Goal: Task Accomplishment & Management: Manage account settings

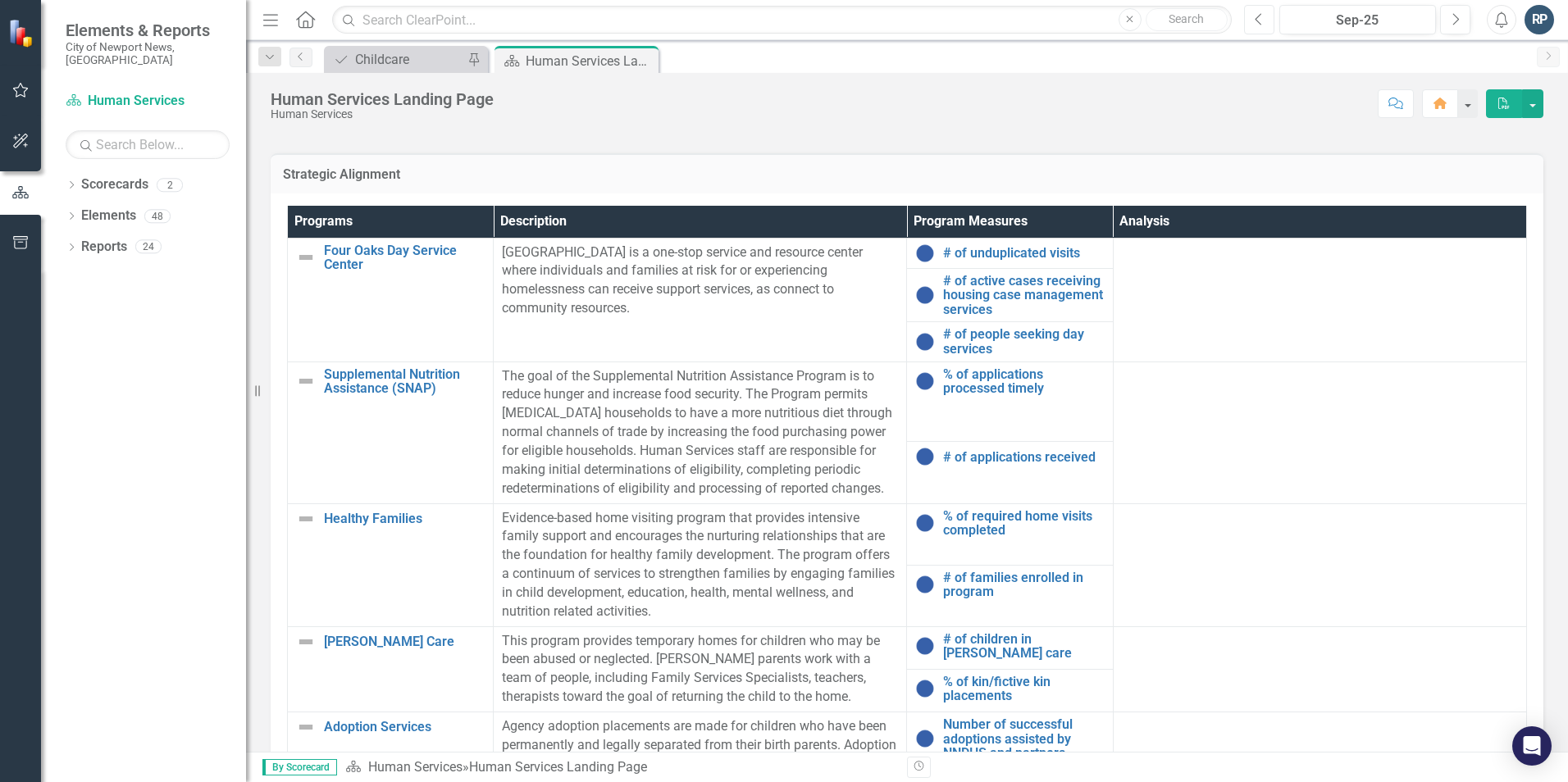
click at [1261, 21] on icon "Previous" at bounding box center [1259, 19] width 9 height 15
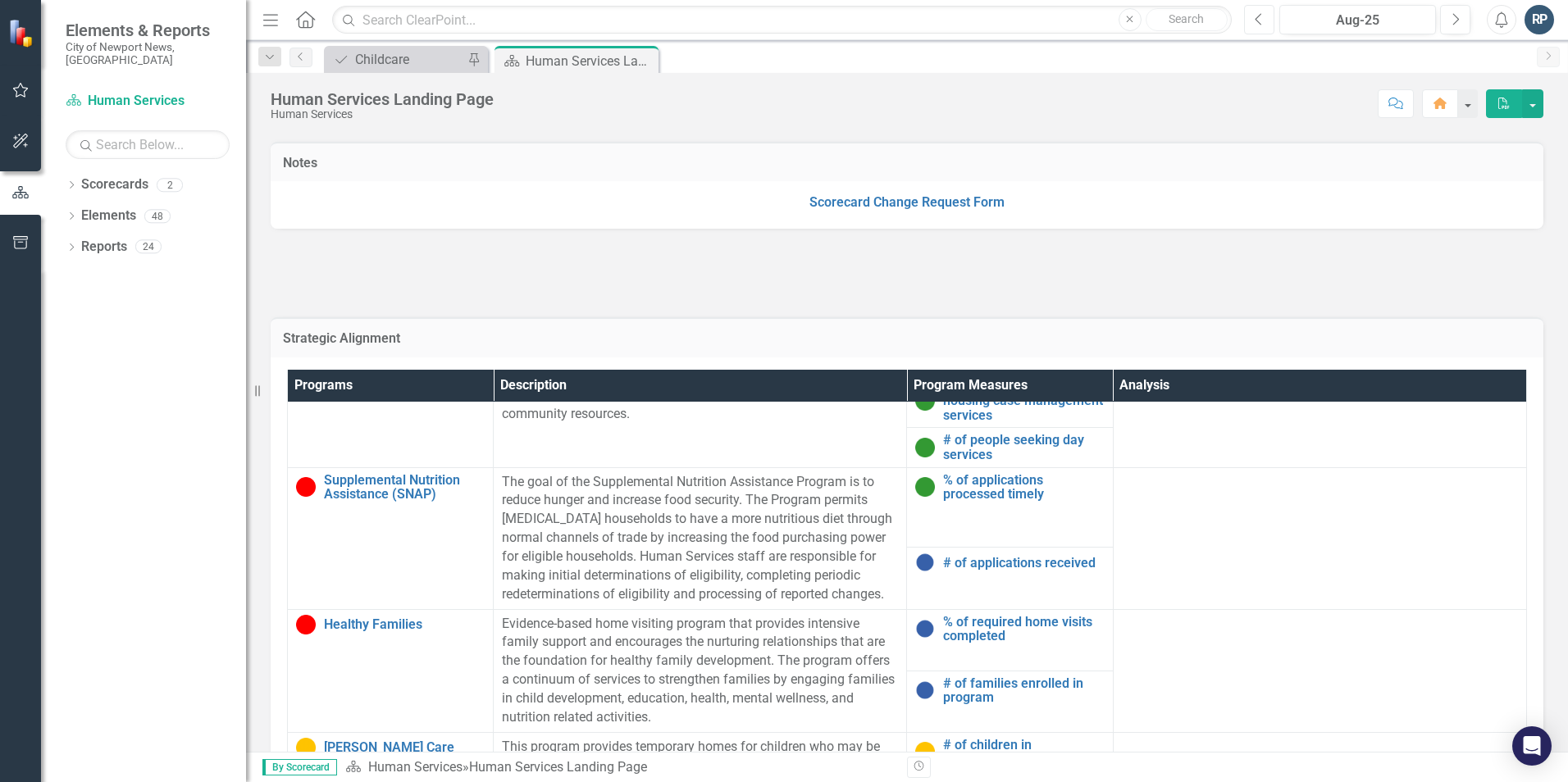
scroll to position [82, 0]
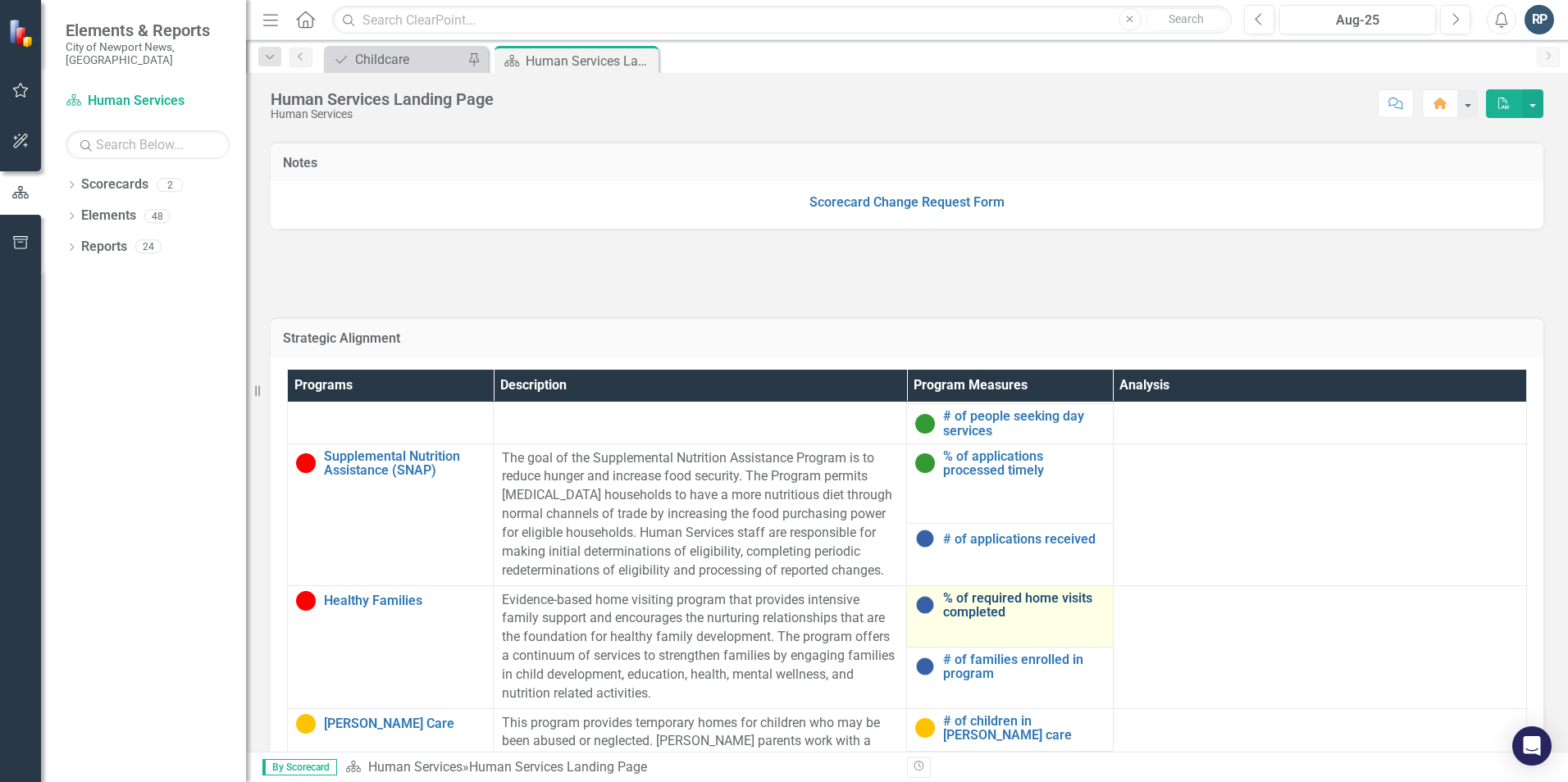
click at [1025, 601] on link "% of required home visits completed" at bounding box center [1022, 605] width 161 height 29
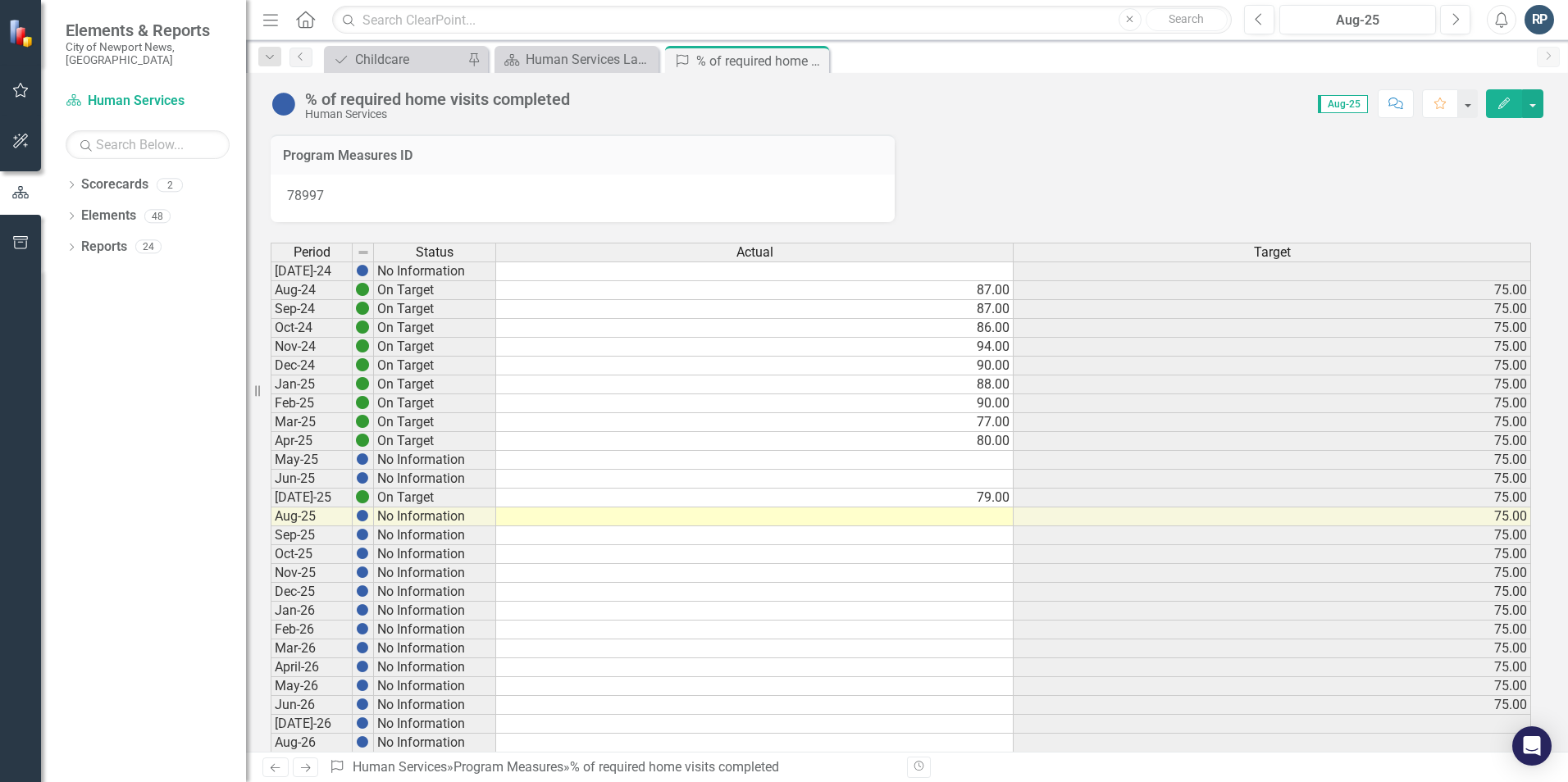
click at [988, 515] on td at bounding box center [755, 517] width 517 height 18
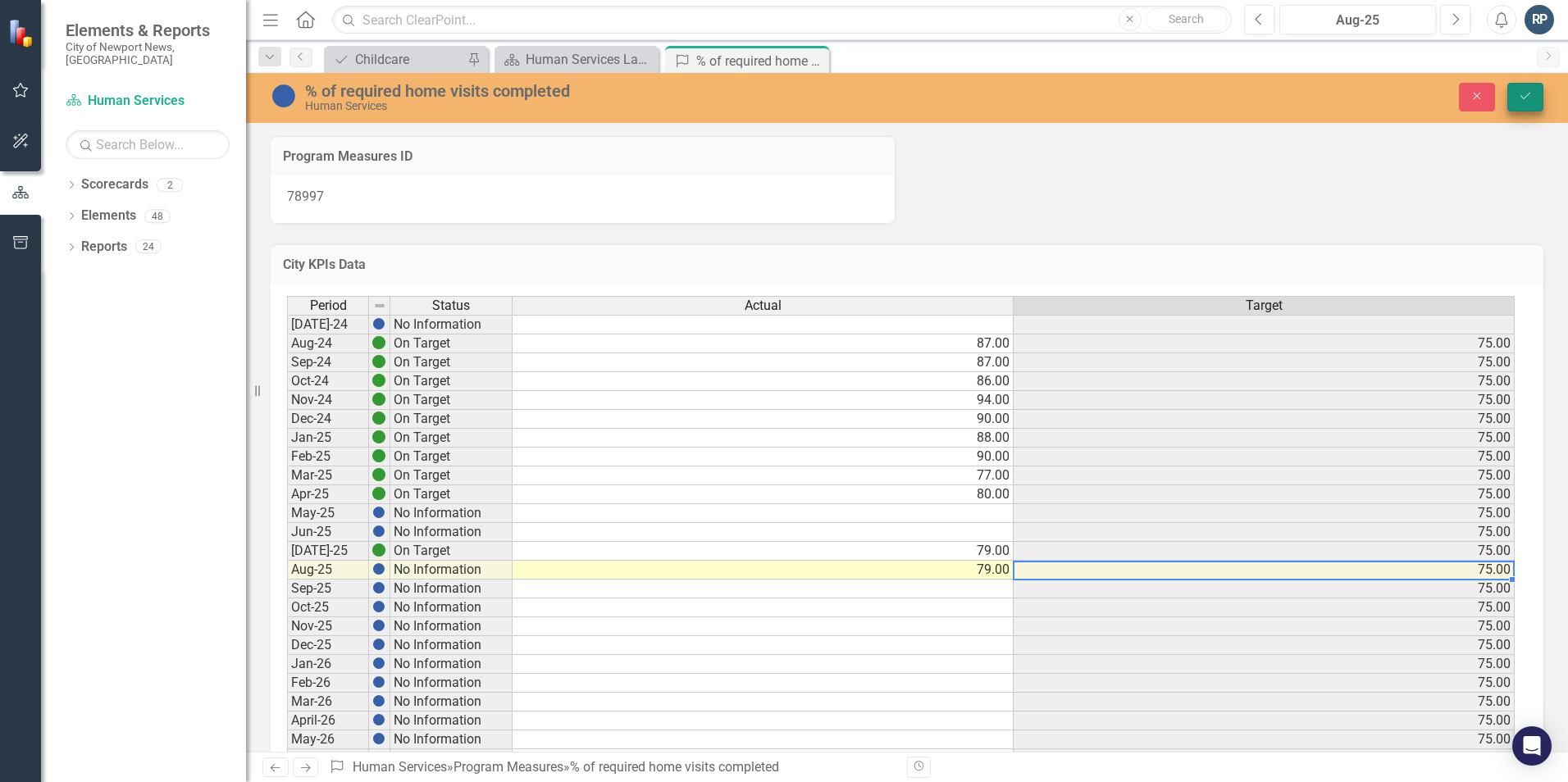
type textarea "79"
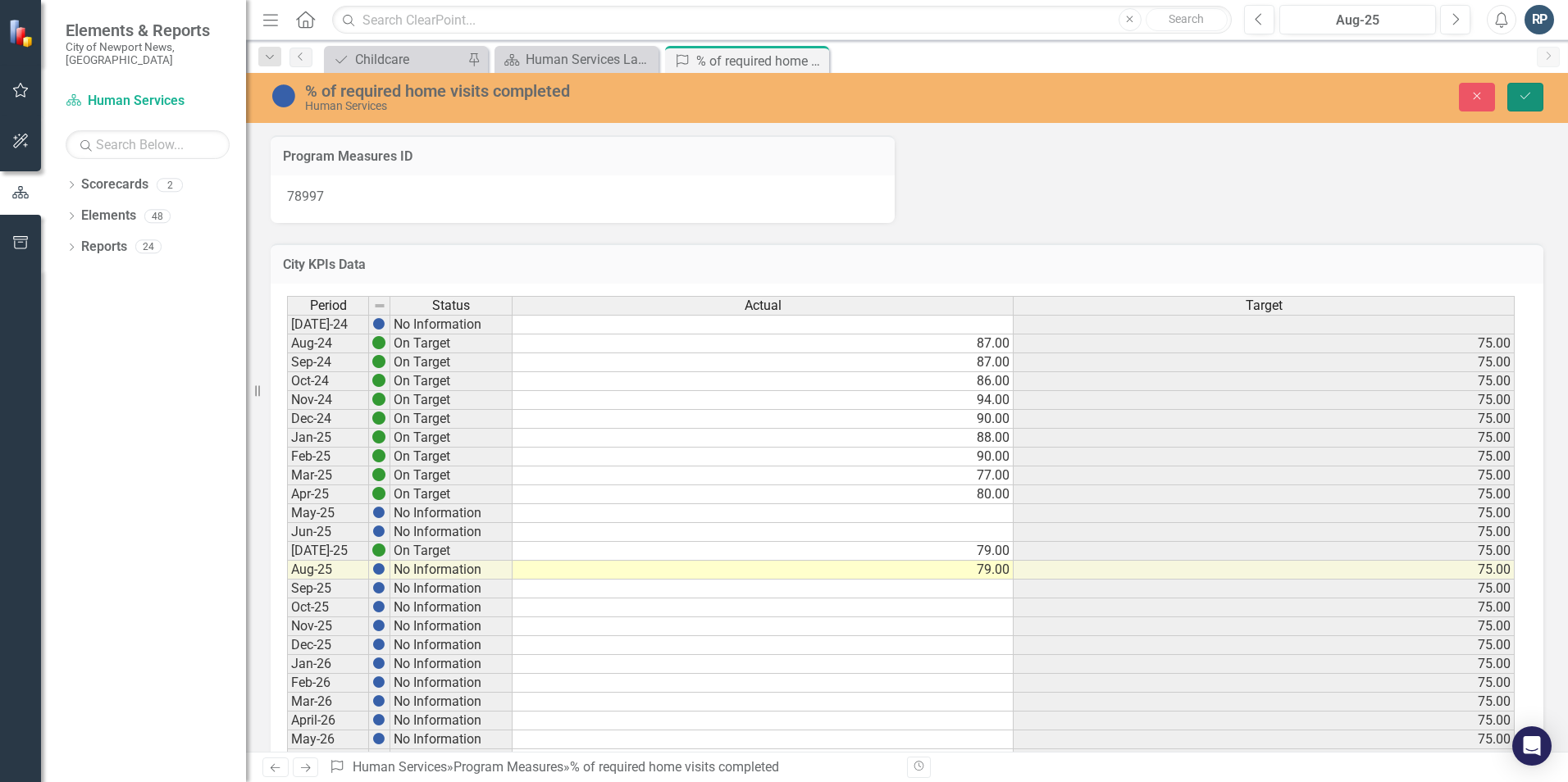
click at [1538, 88] on button "Save" at bounding box center [1524, 97] width 36 height 29
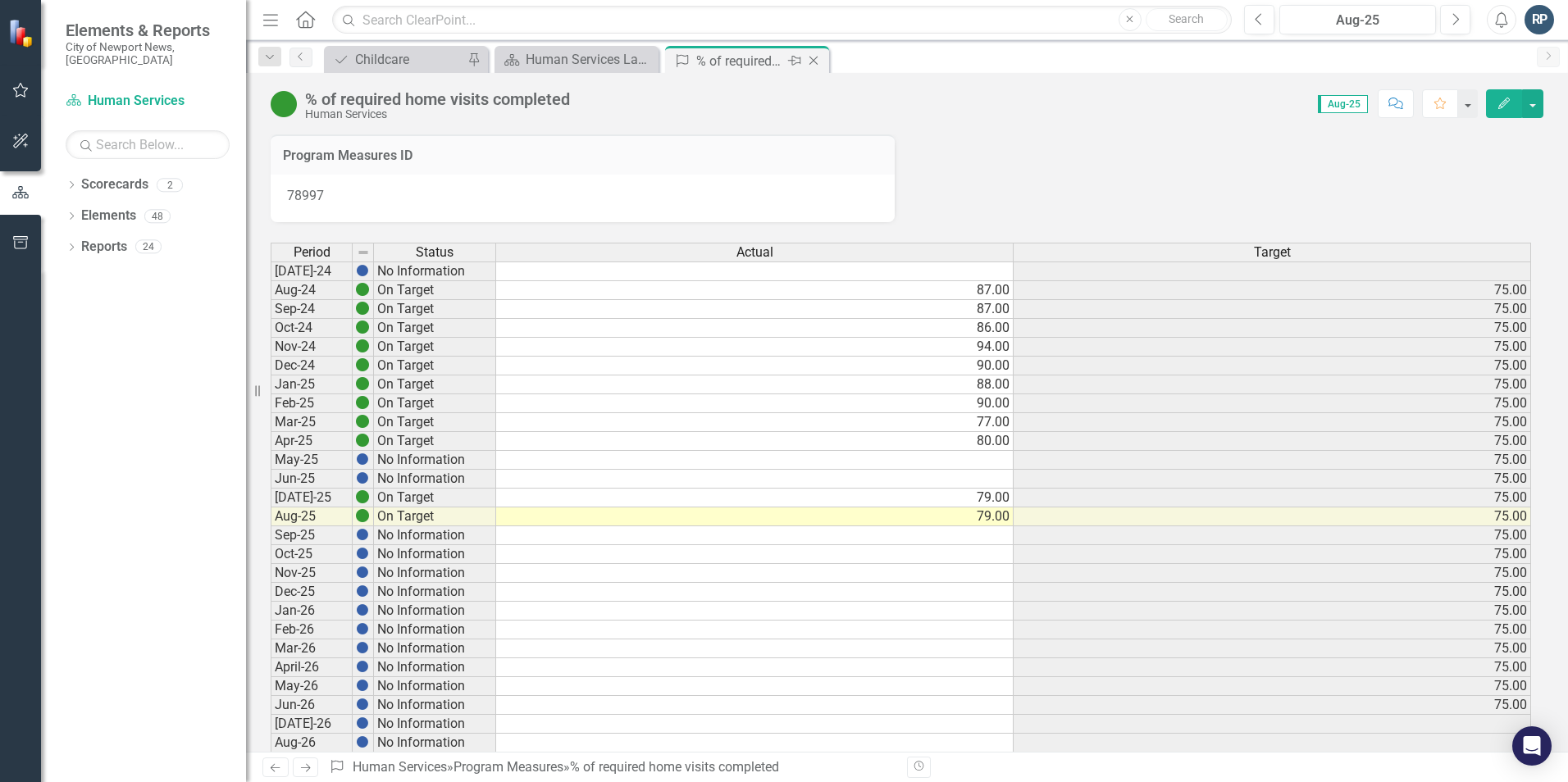
click at [812, 55] on icon "Close" at bounding box center [813, 61] width 17 height 13
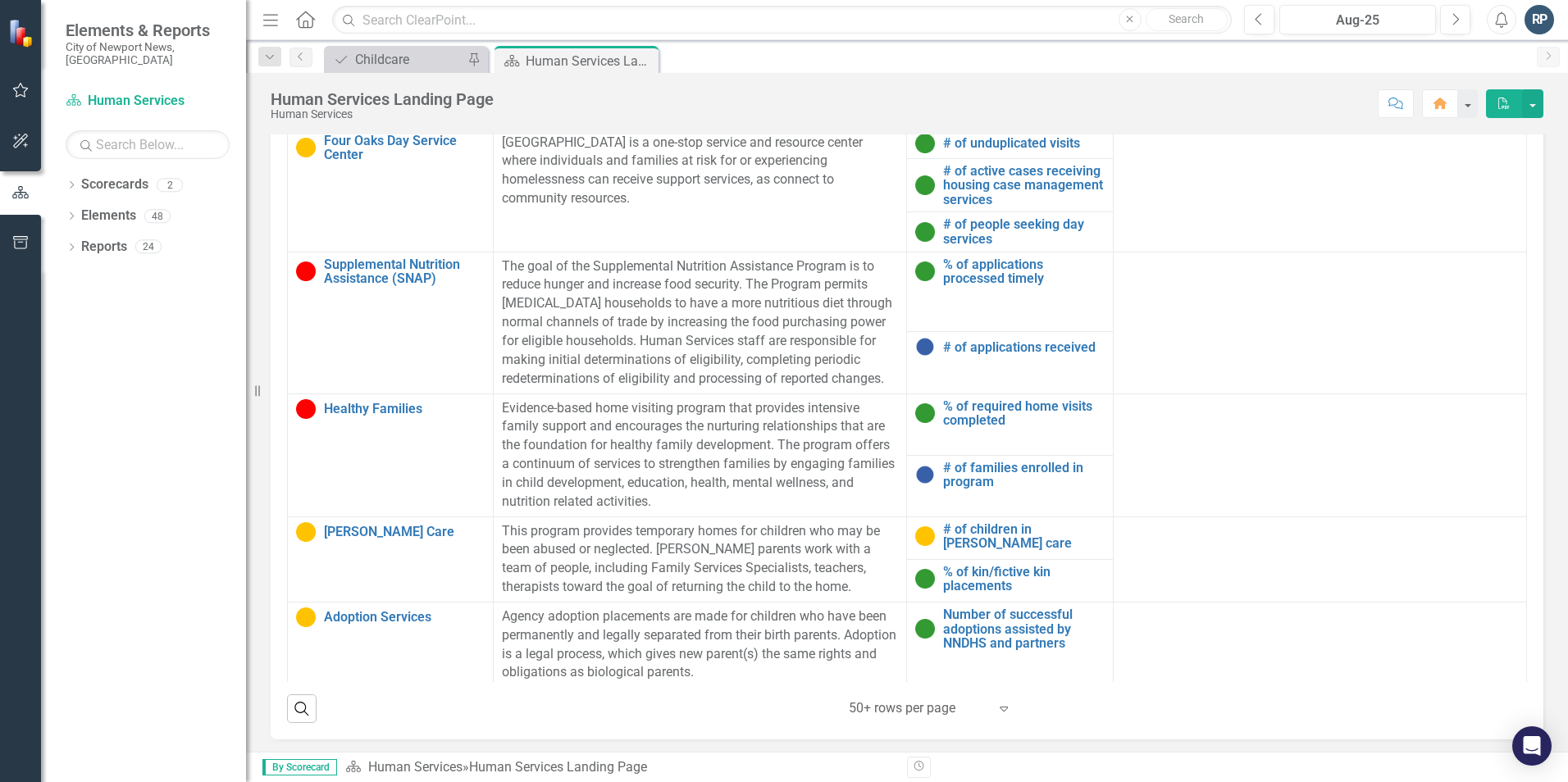
scroll to position [606, 0]
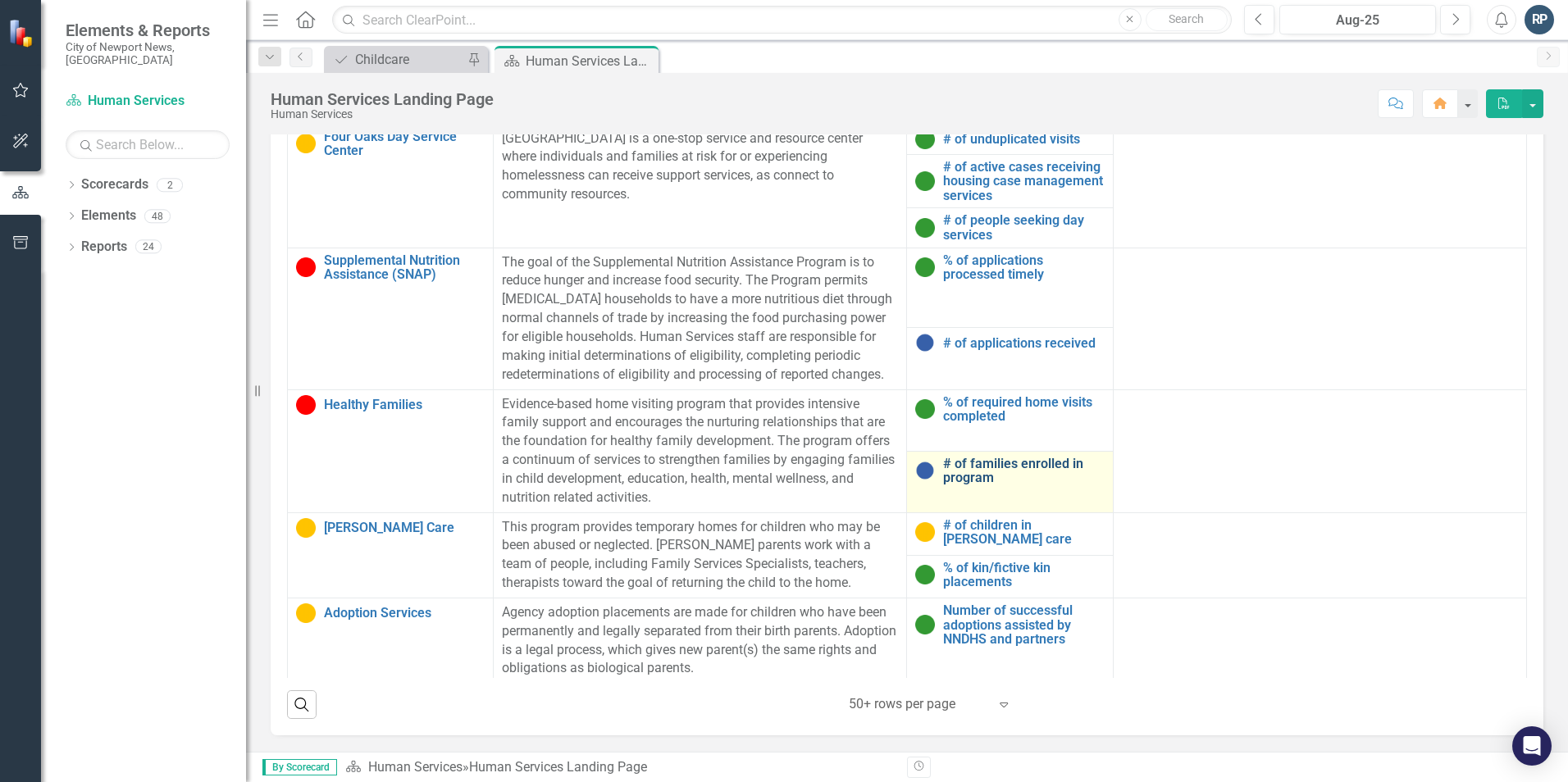
click at [988, 465] on link "# of families enrolled in program" at bounding box center [1022, 471] width 161 height 29
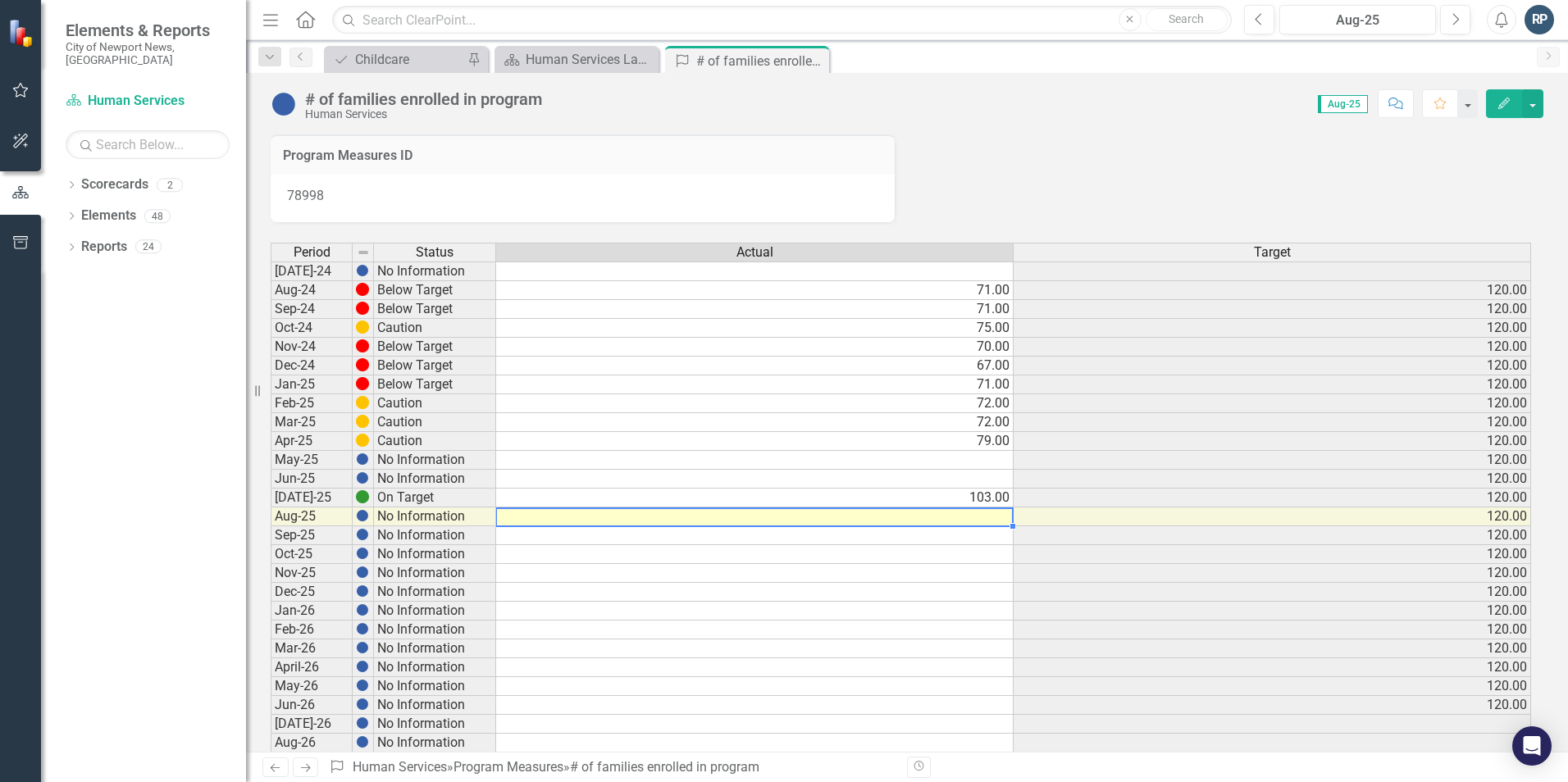
click at [986, 515] on td at bounding box center [755, 517] width 517 height 18
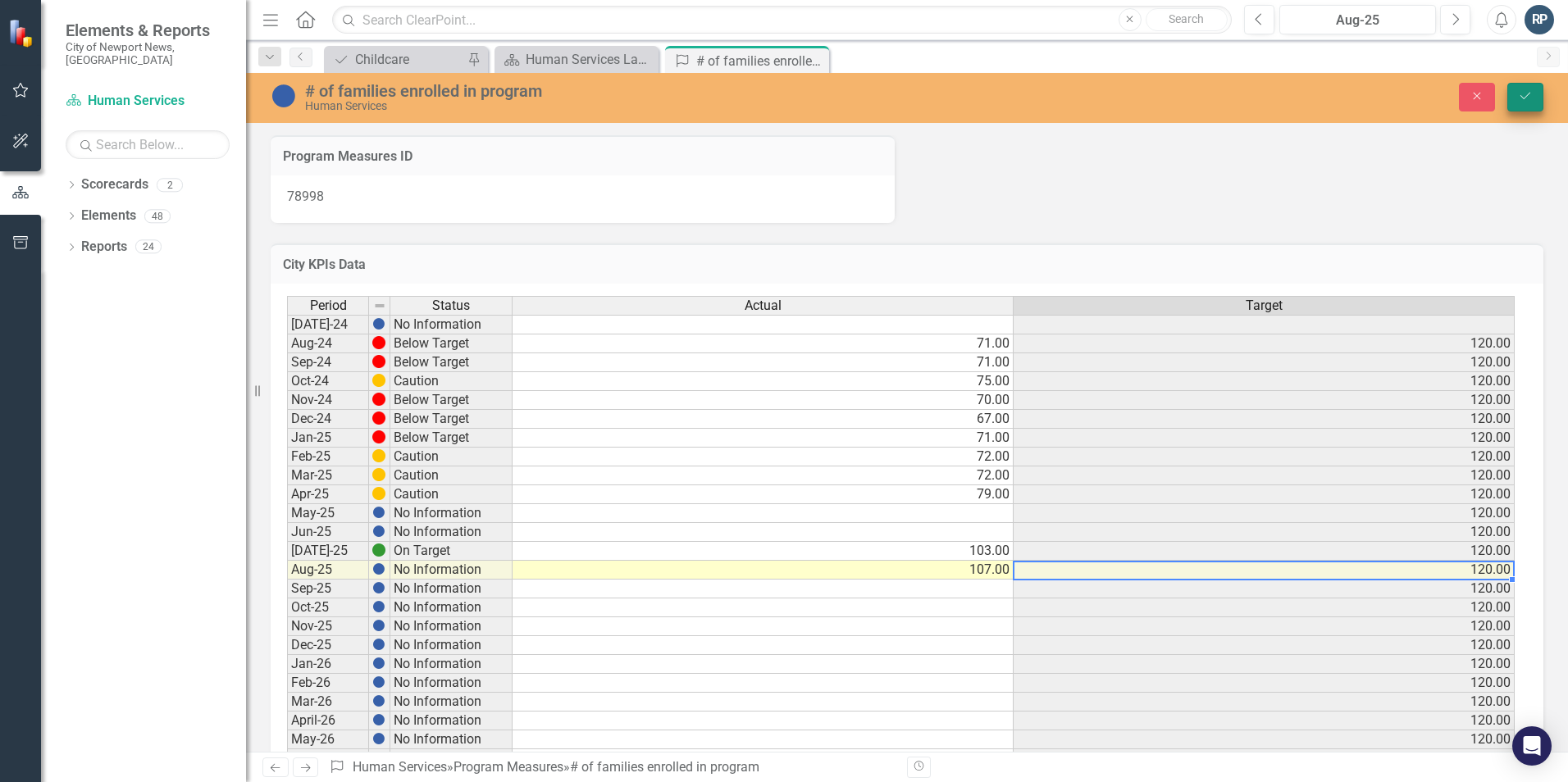
type textarea "107"
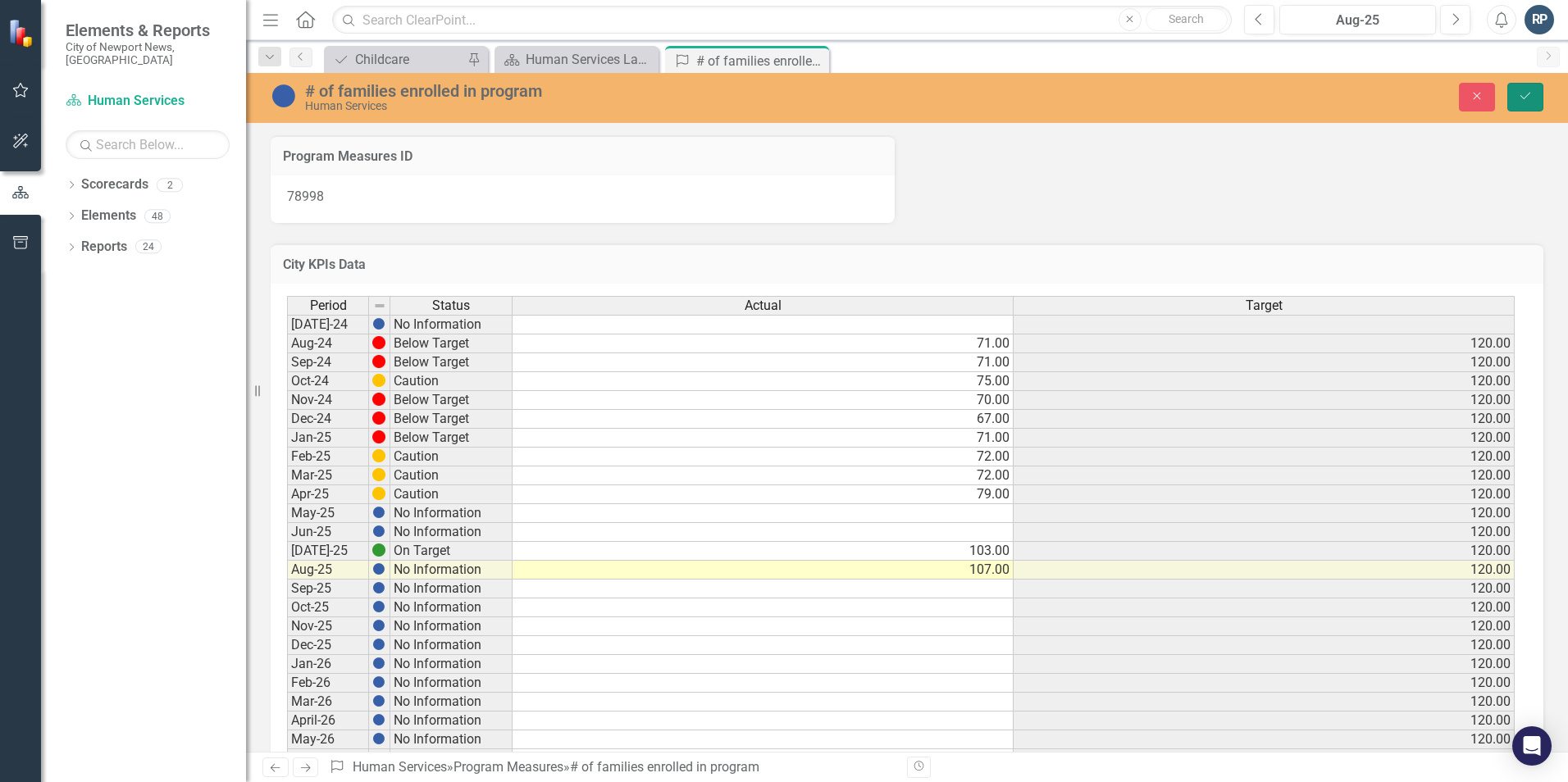
click at [1526, 98] on icon "Save" at bounding box center [1525, 96] width 15 height 11
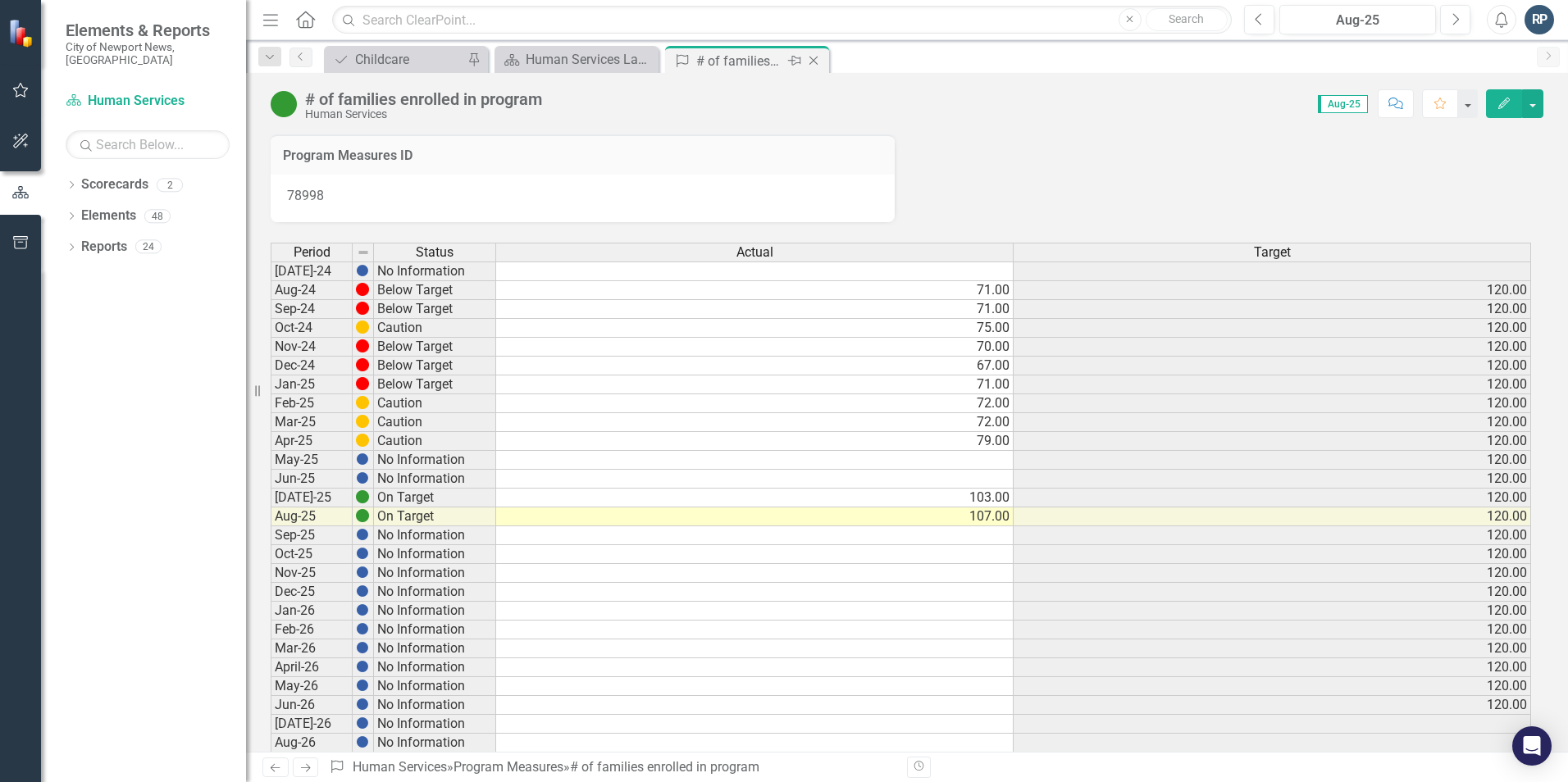
click at [818, 56] on icon "Close" at bounding box center [813, 61] width 17 height 13
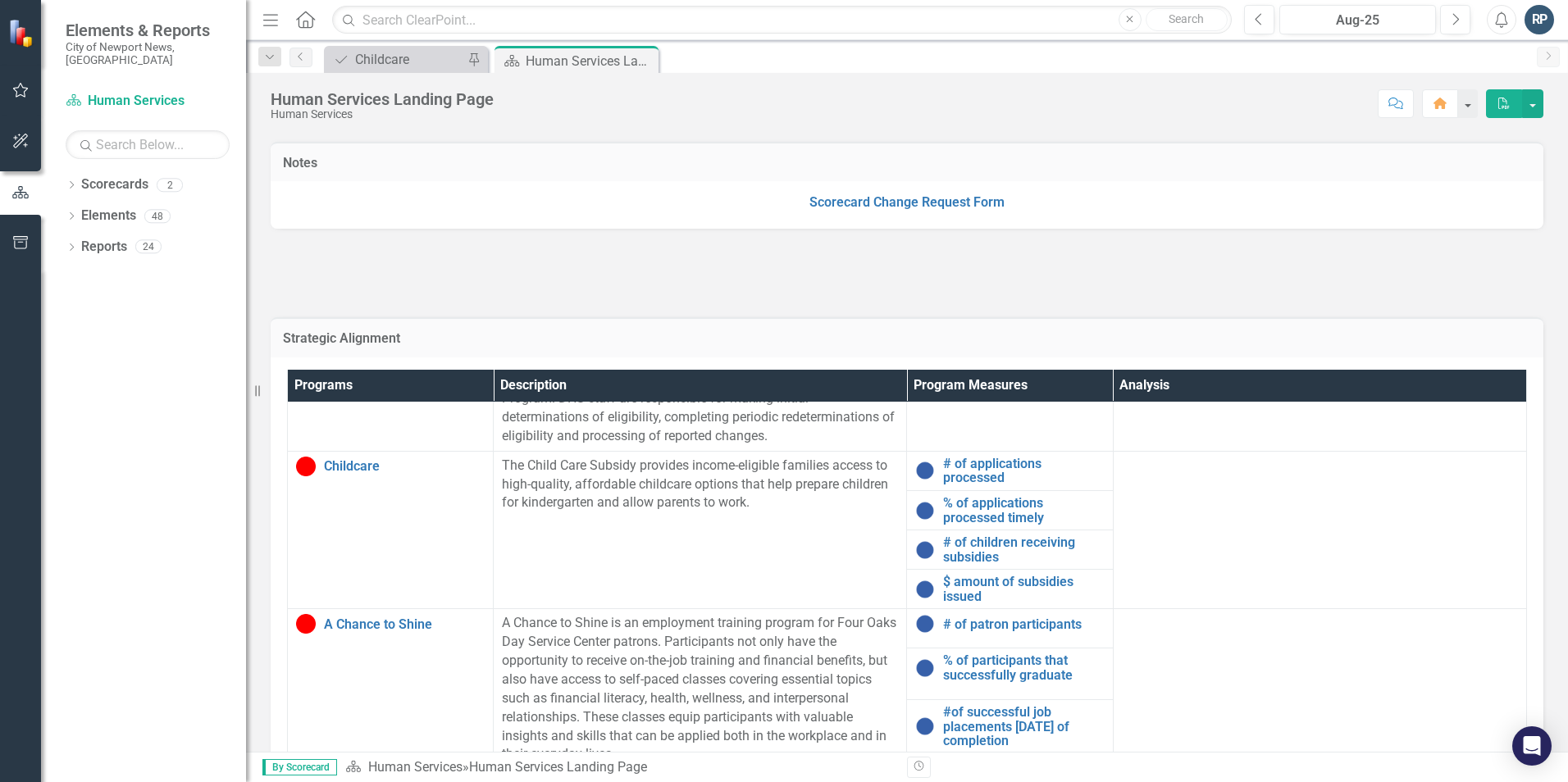
scroll to position [984, 0]
click at [989, 466] on link "# of applications processed" at bounding box center [1022, 469] width 161 height 29
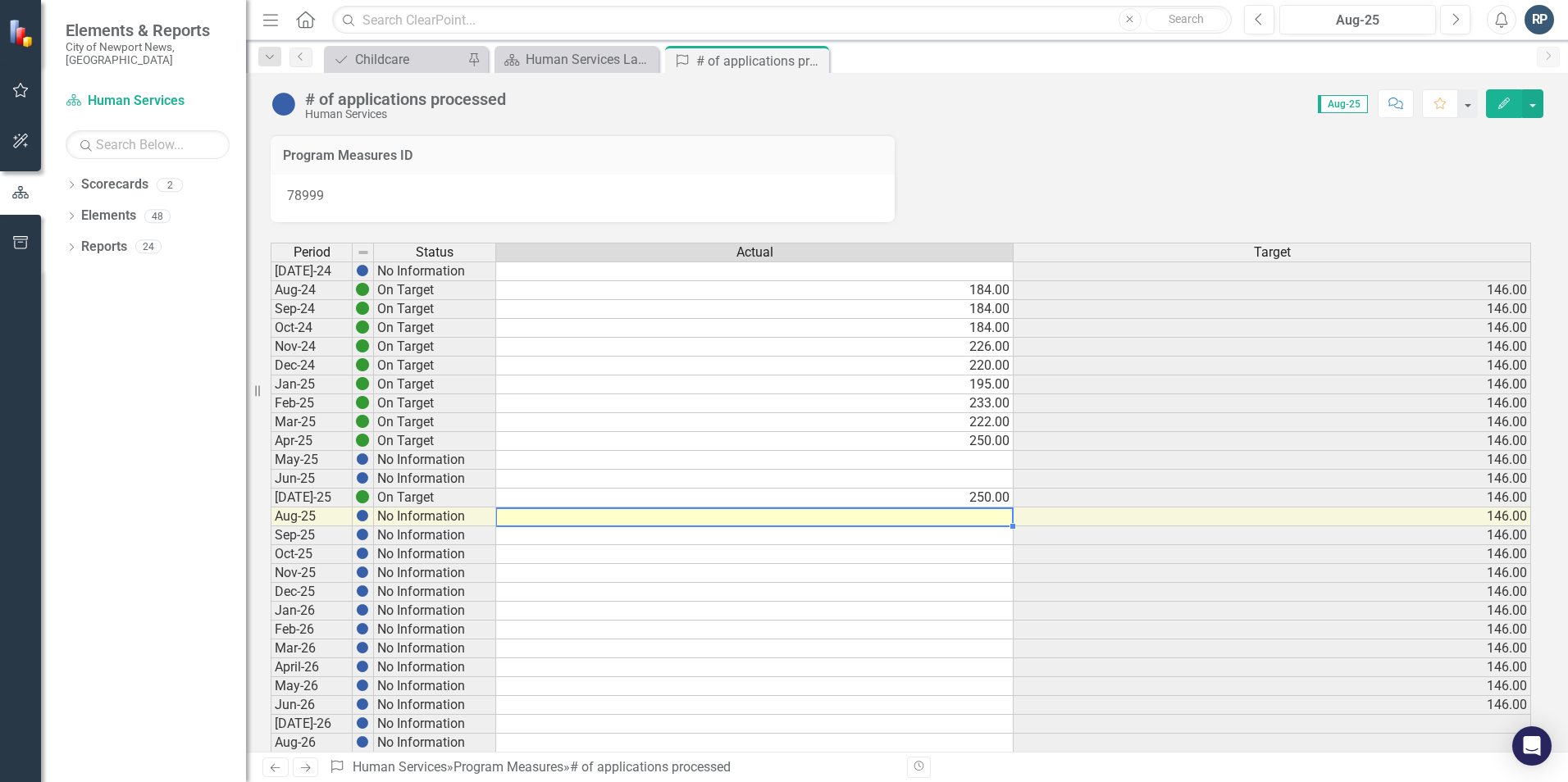
click at [986, 513] on td at bounding box center [755, 517] width 517 height 18
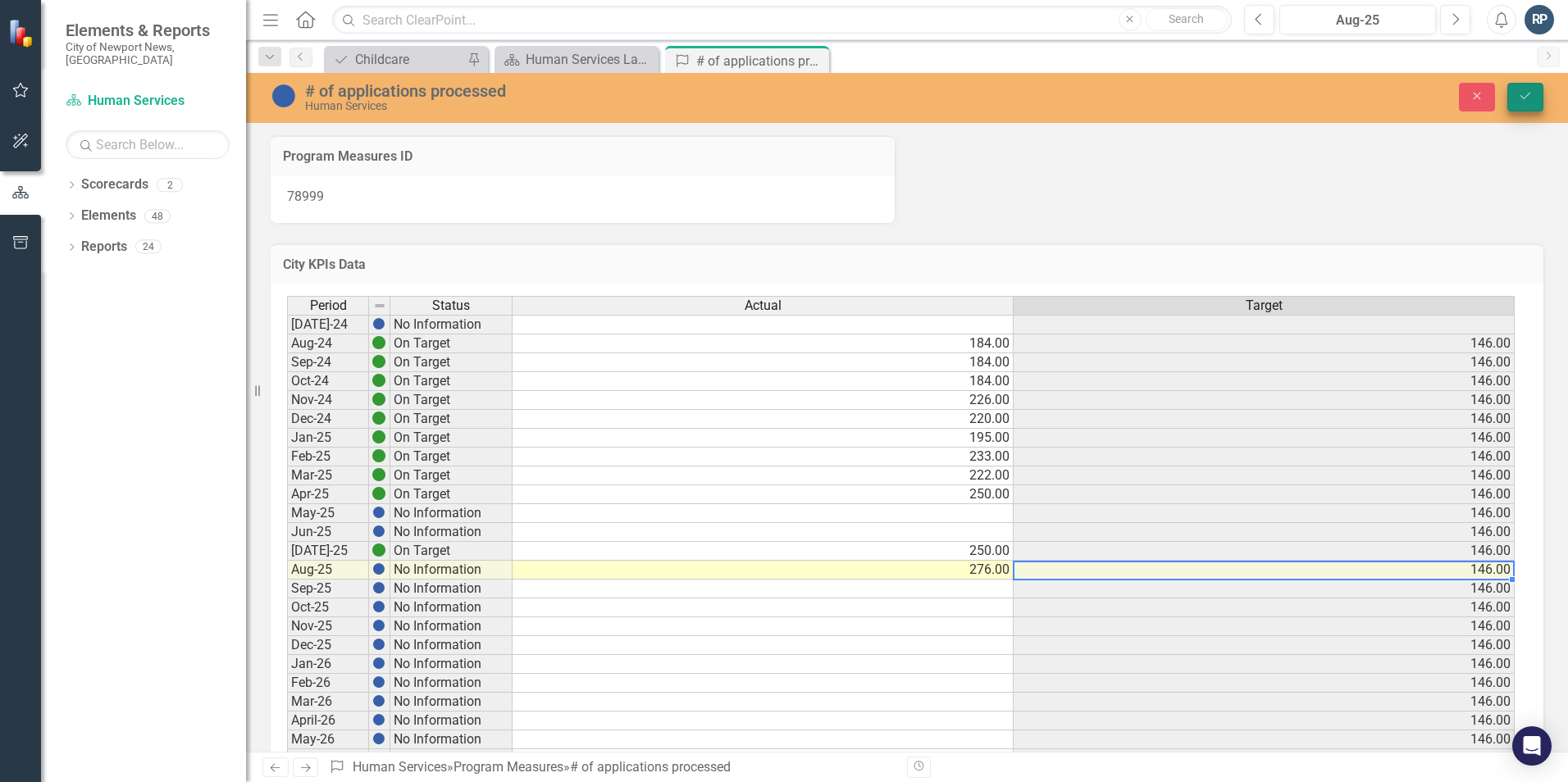
type textarea "276"
click at [1530, 104] on button "Save" at bounding box center [1524, 97] width 36 height 29
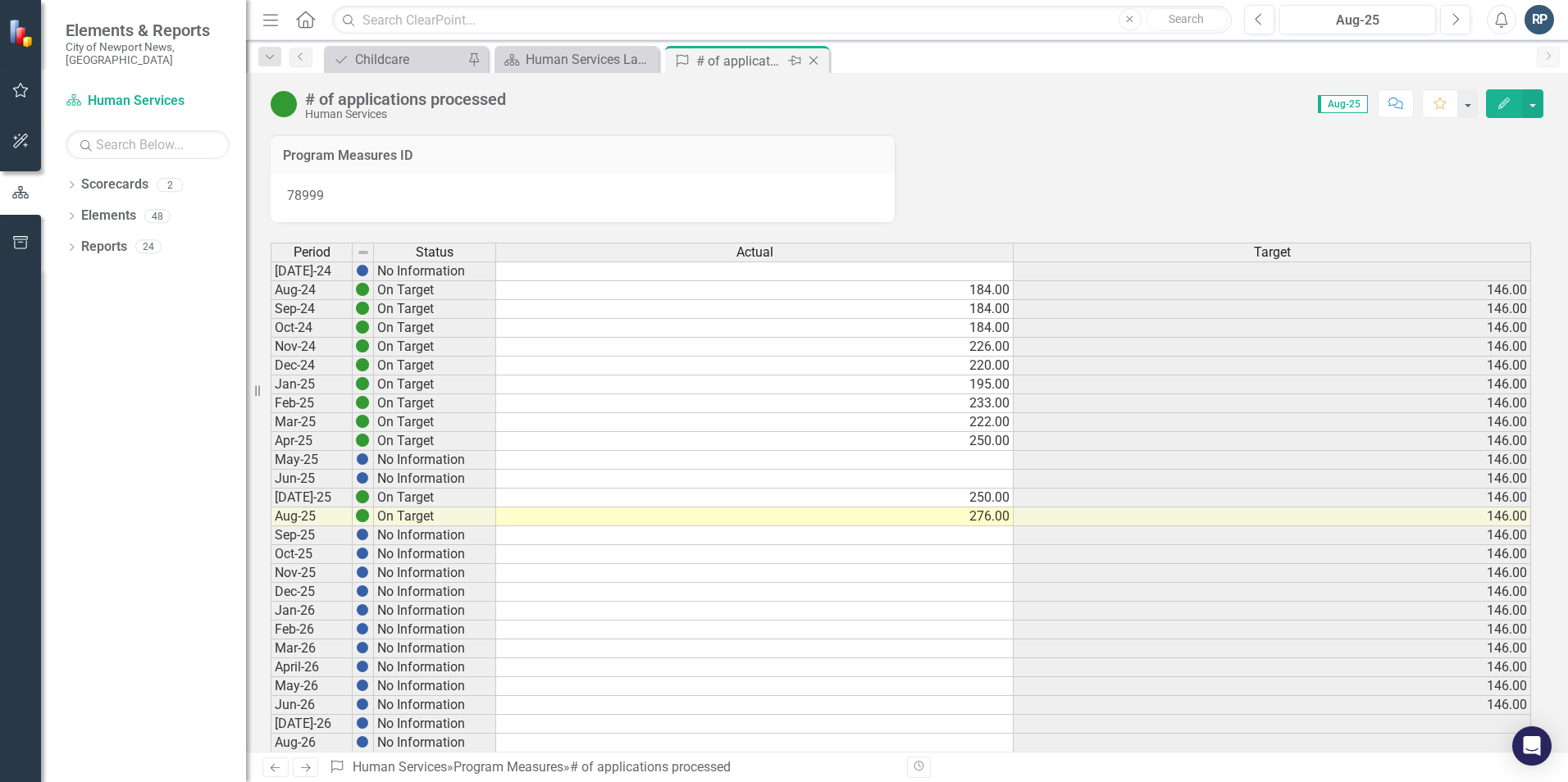
click at [818, 62] on icon "Close" at bounding box center [813, 61] width 17 height 13
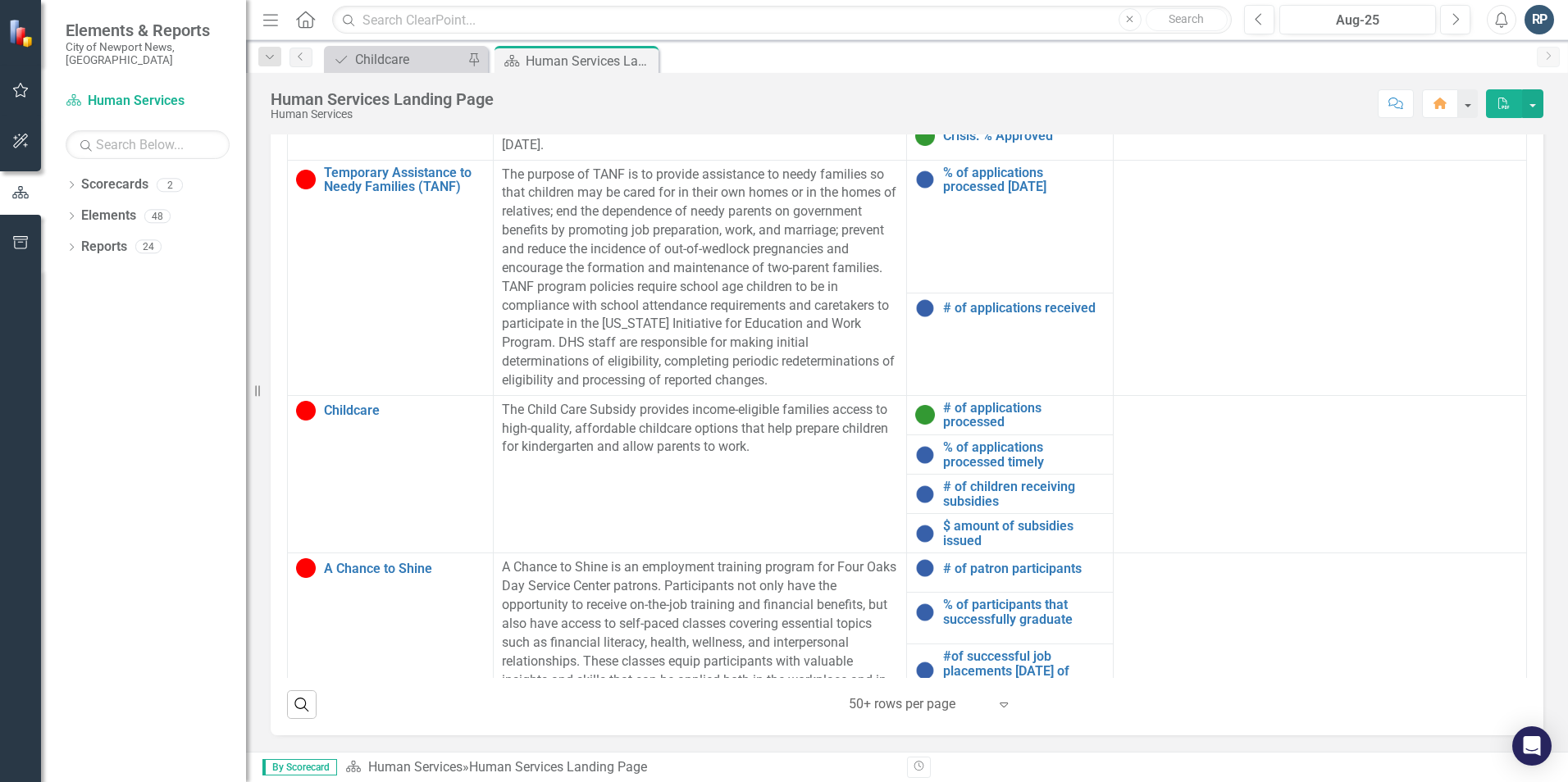
scroll to position [820, 0]
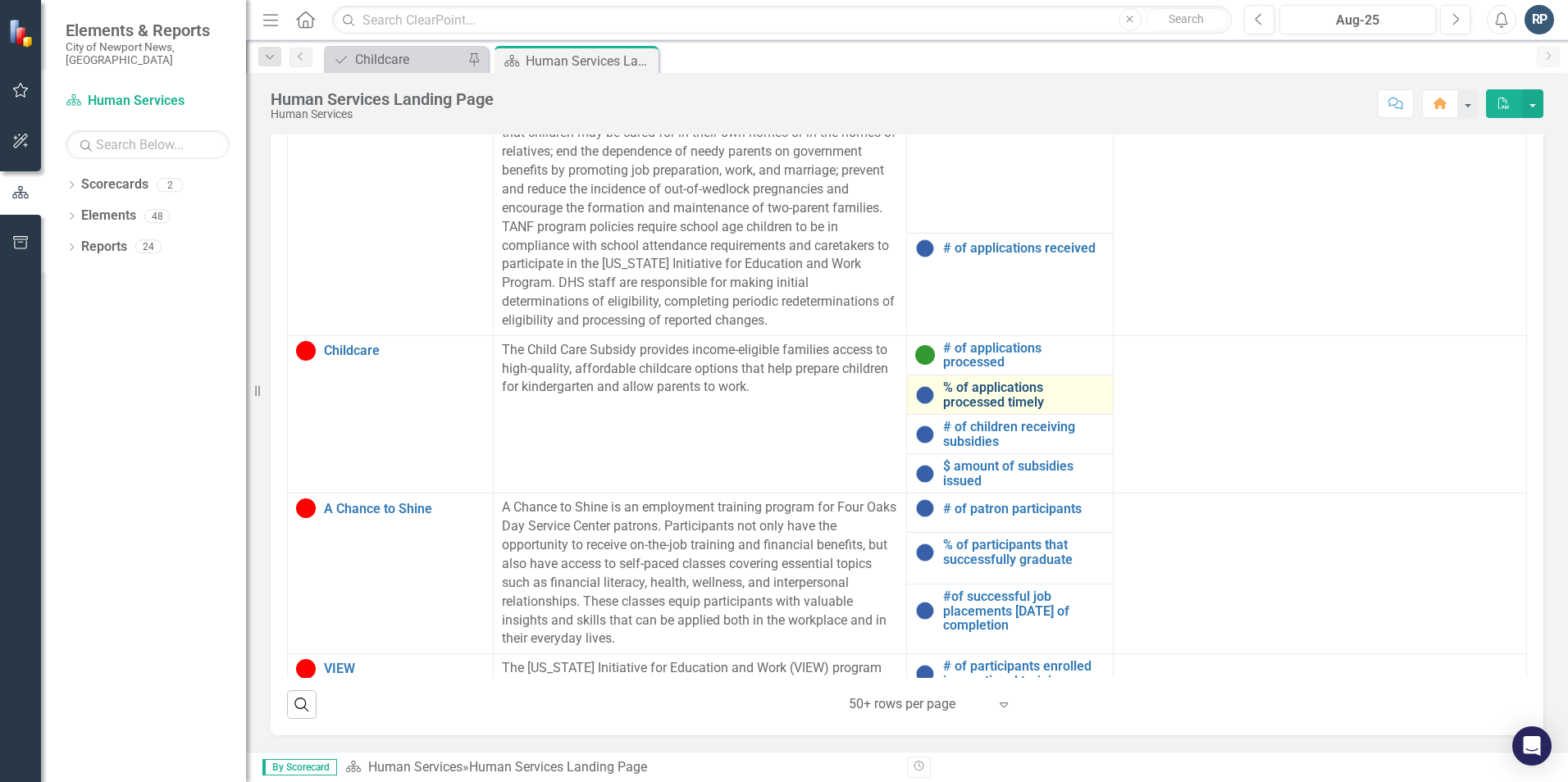
click at [986, 387] on link "% of applications processed timely" at bounding box center [1022, 395] width 161 height 29
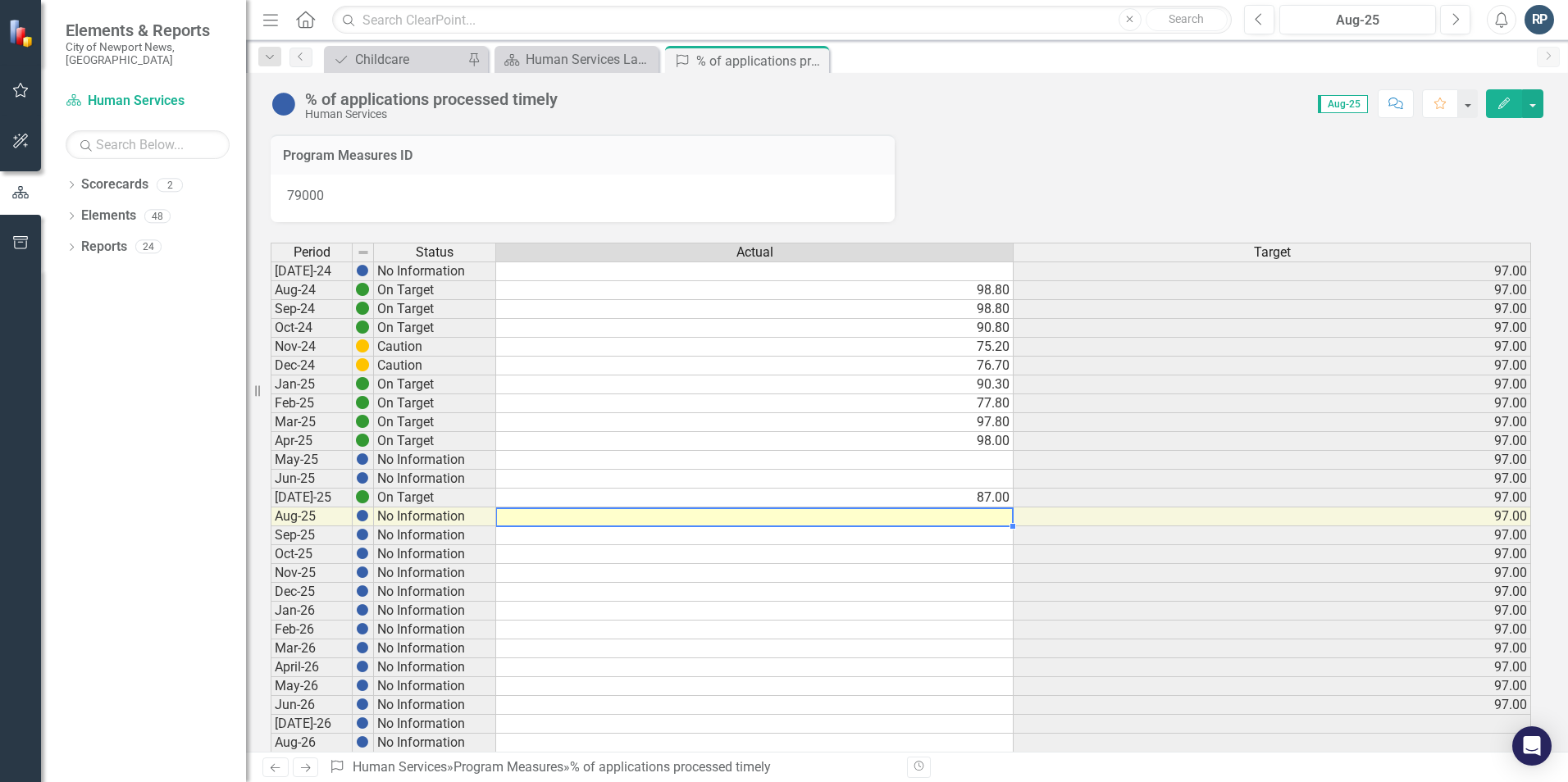
click at [978, 520] on td at bounding box center [755, 517] width 517 height 18
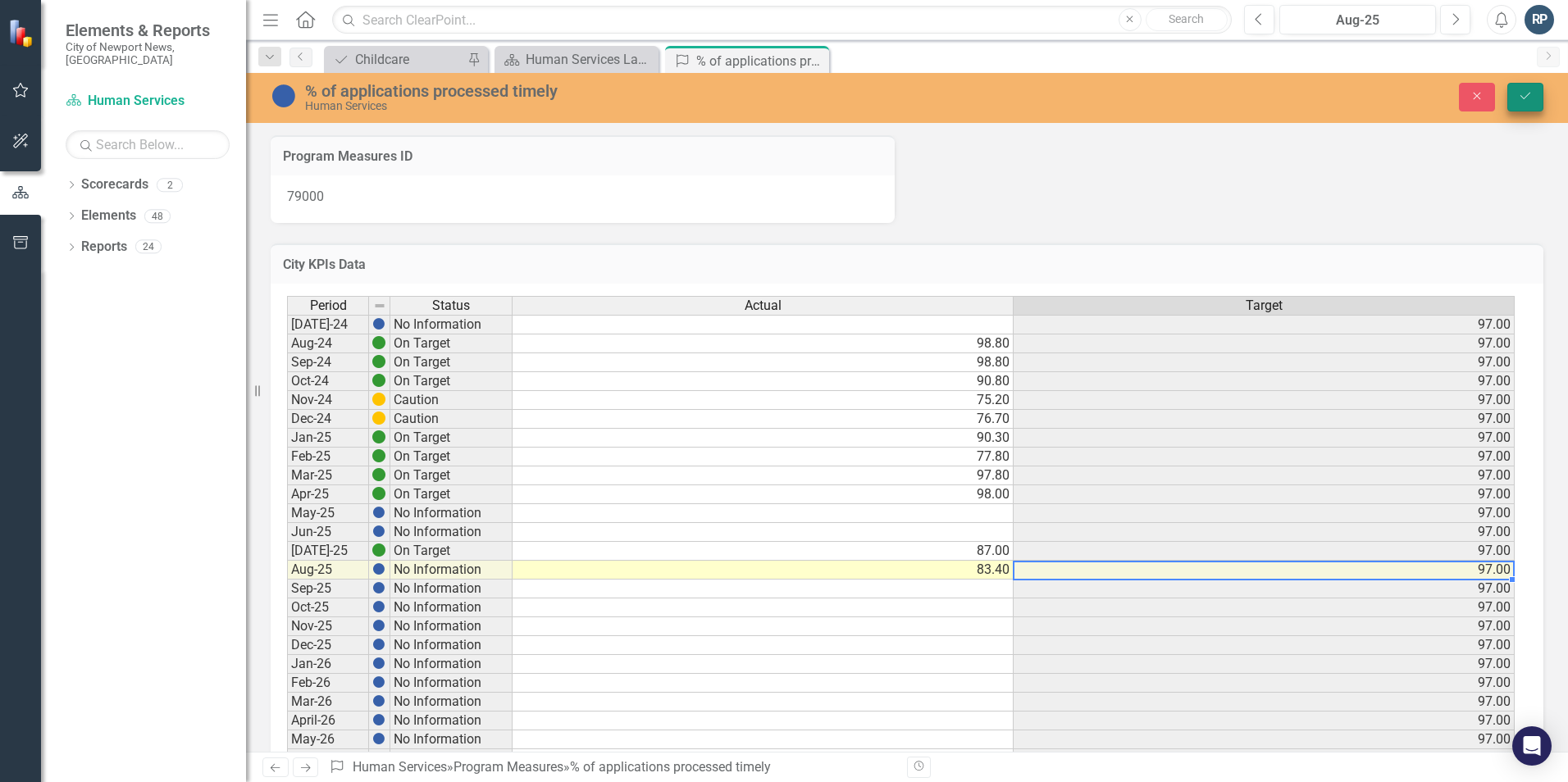
type textarea "83.40"
click at [1532, 91] on button "Save" at bounding box center [1524, 97] width 36 height 29
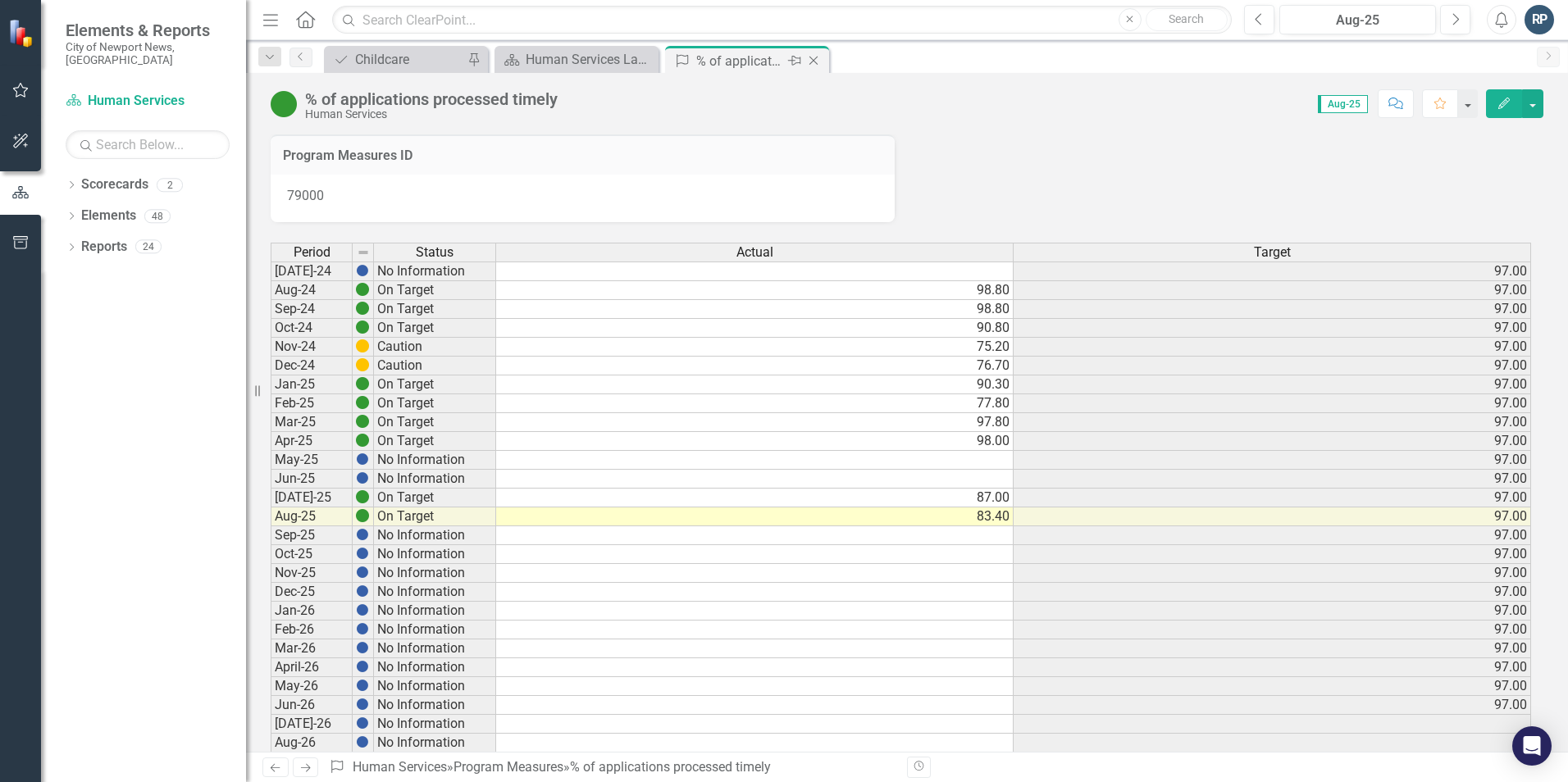
click at [815, 61] on icon "Close" at bounding box center [813, 61] width 17 height 13
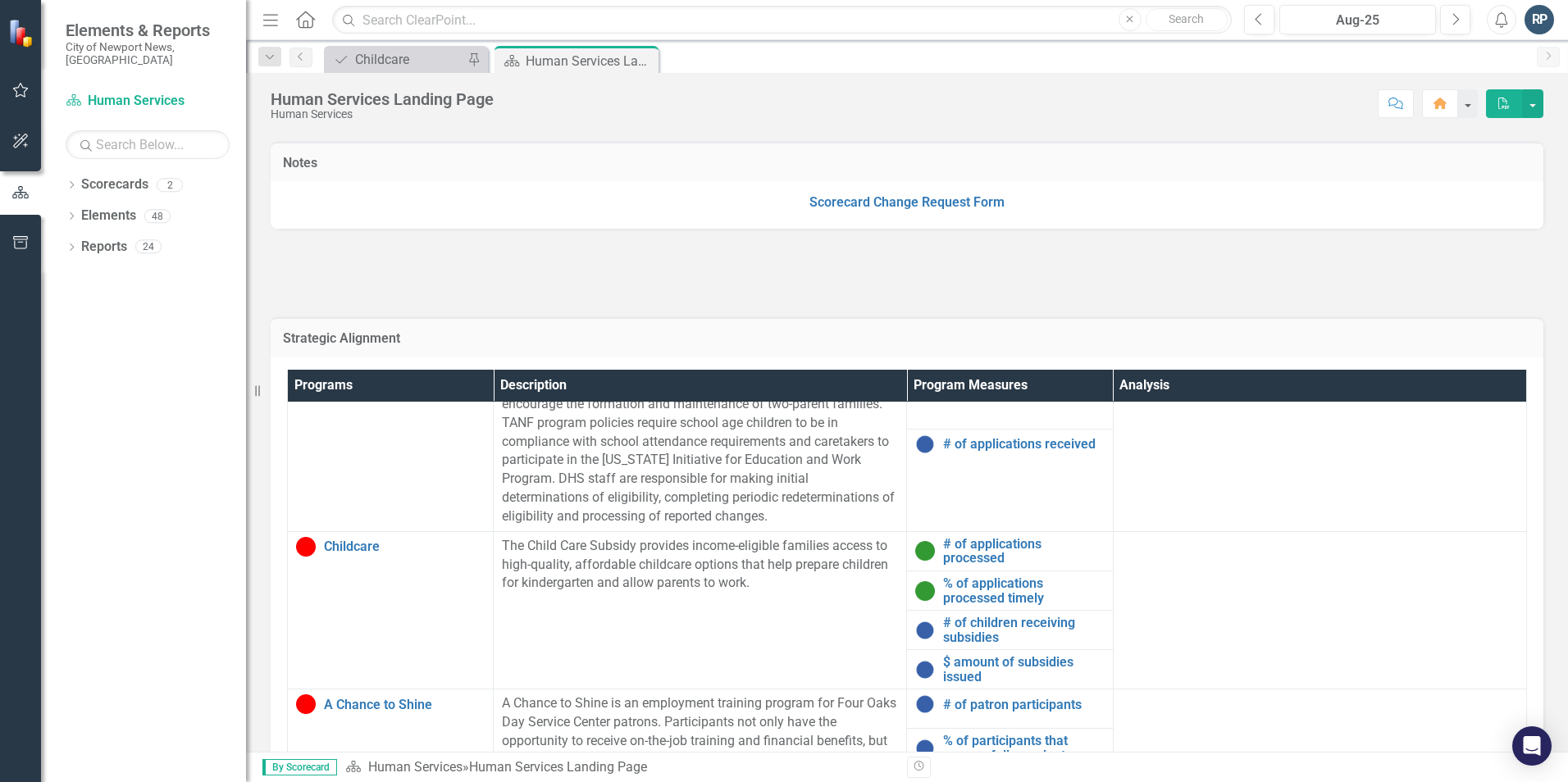
scroll to position [984, 0]
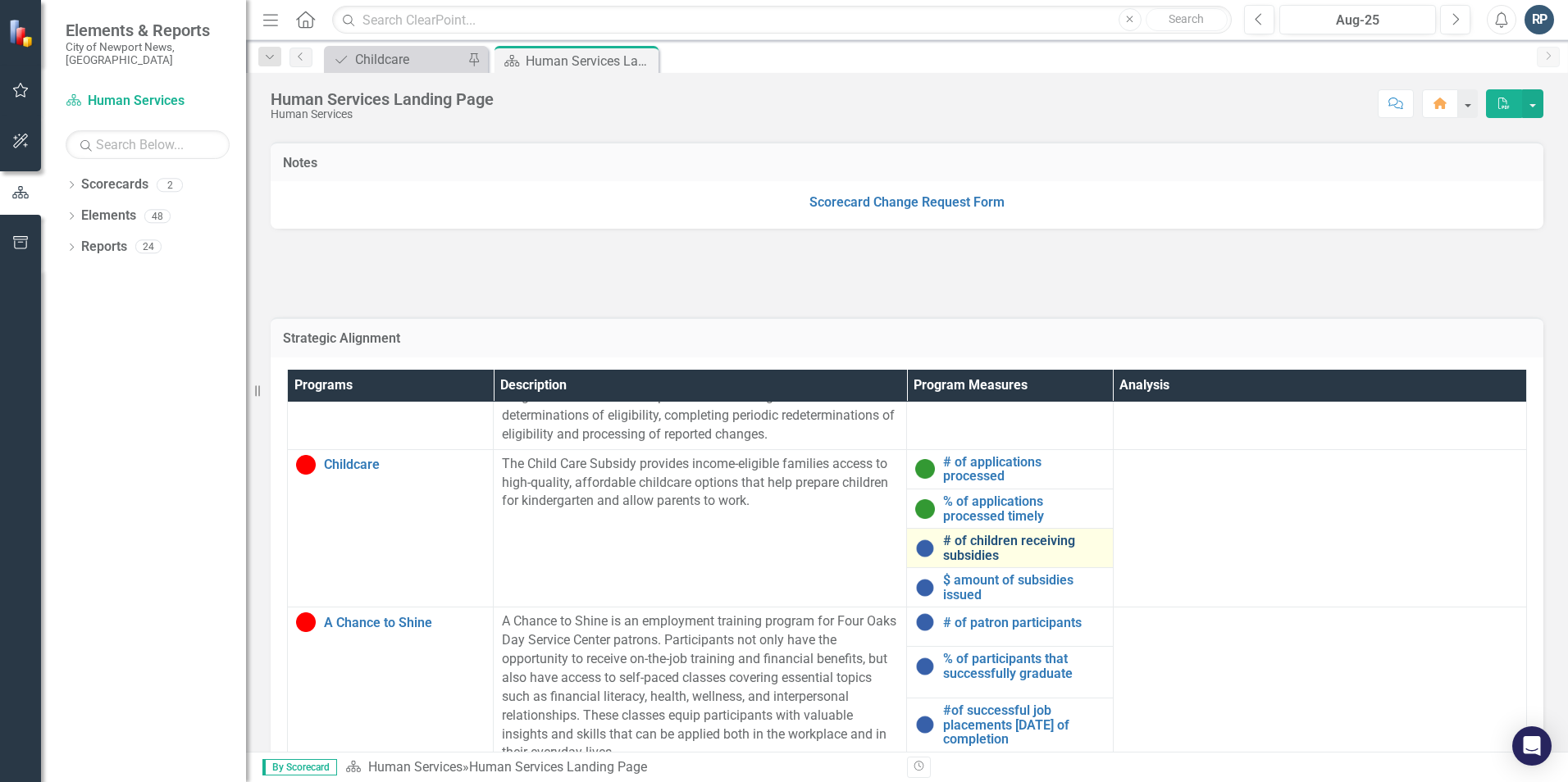
click at [957, 537] on link "# of children receiving subsidies" at bounding box center [1022, 548] width 161 height 29
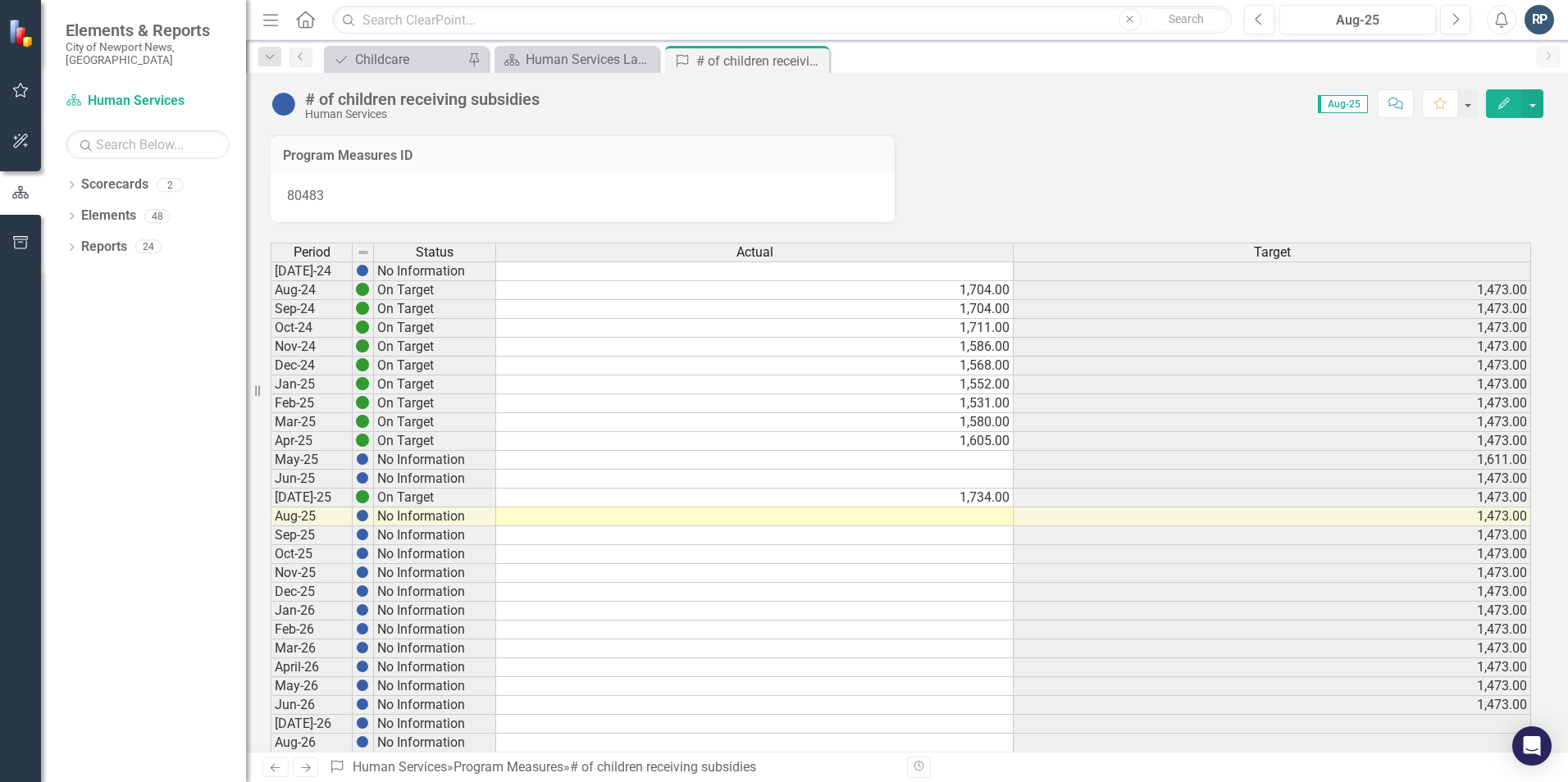
click at [993, 517] on td at bounding box center [755, 517] width 517 height 18
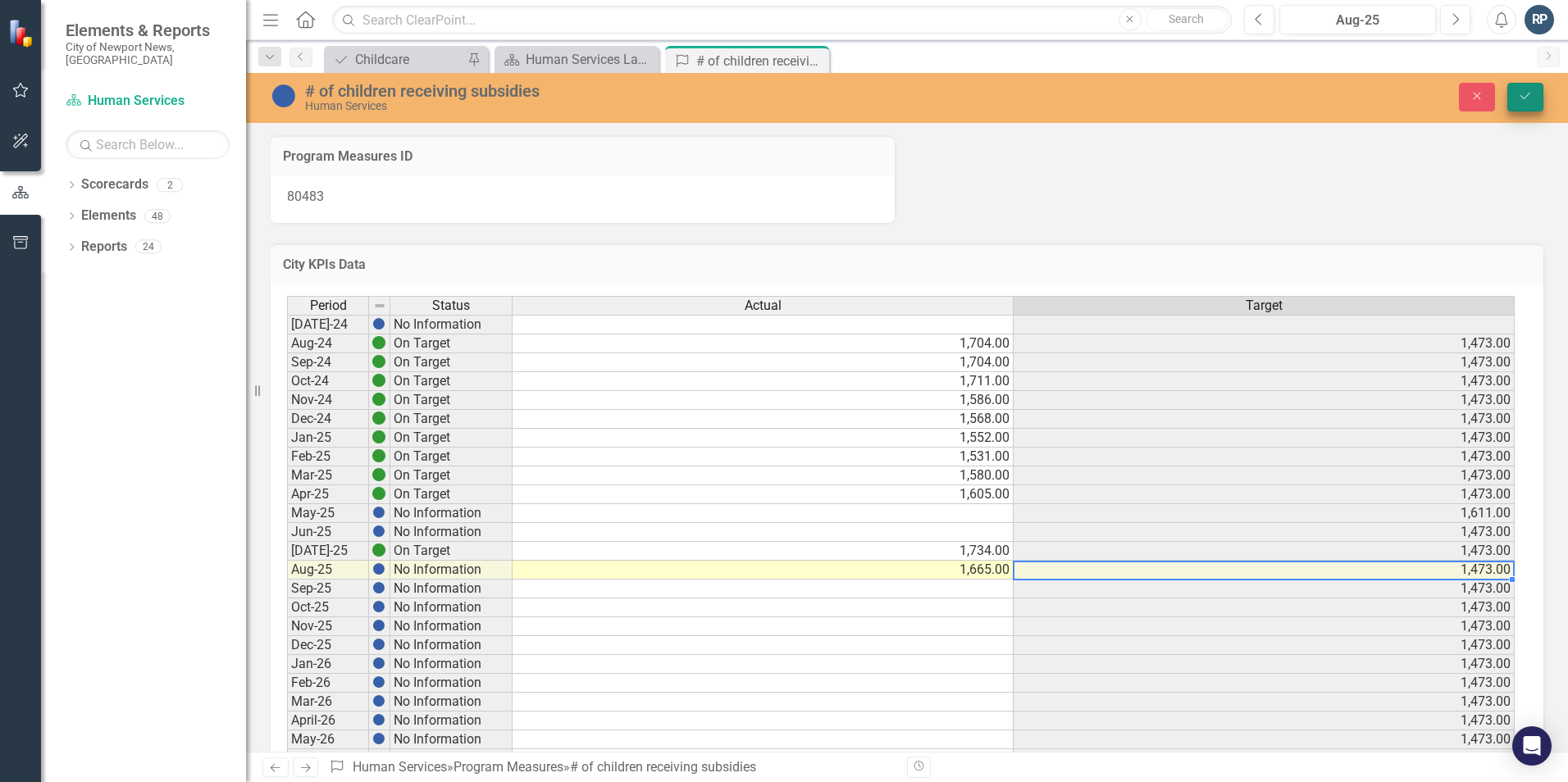
type textarea "1665"
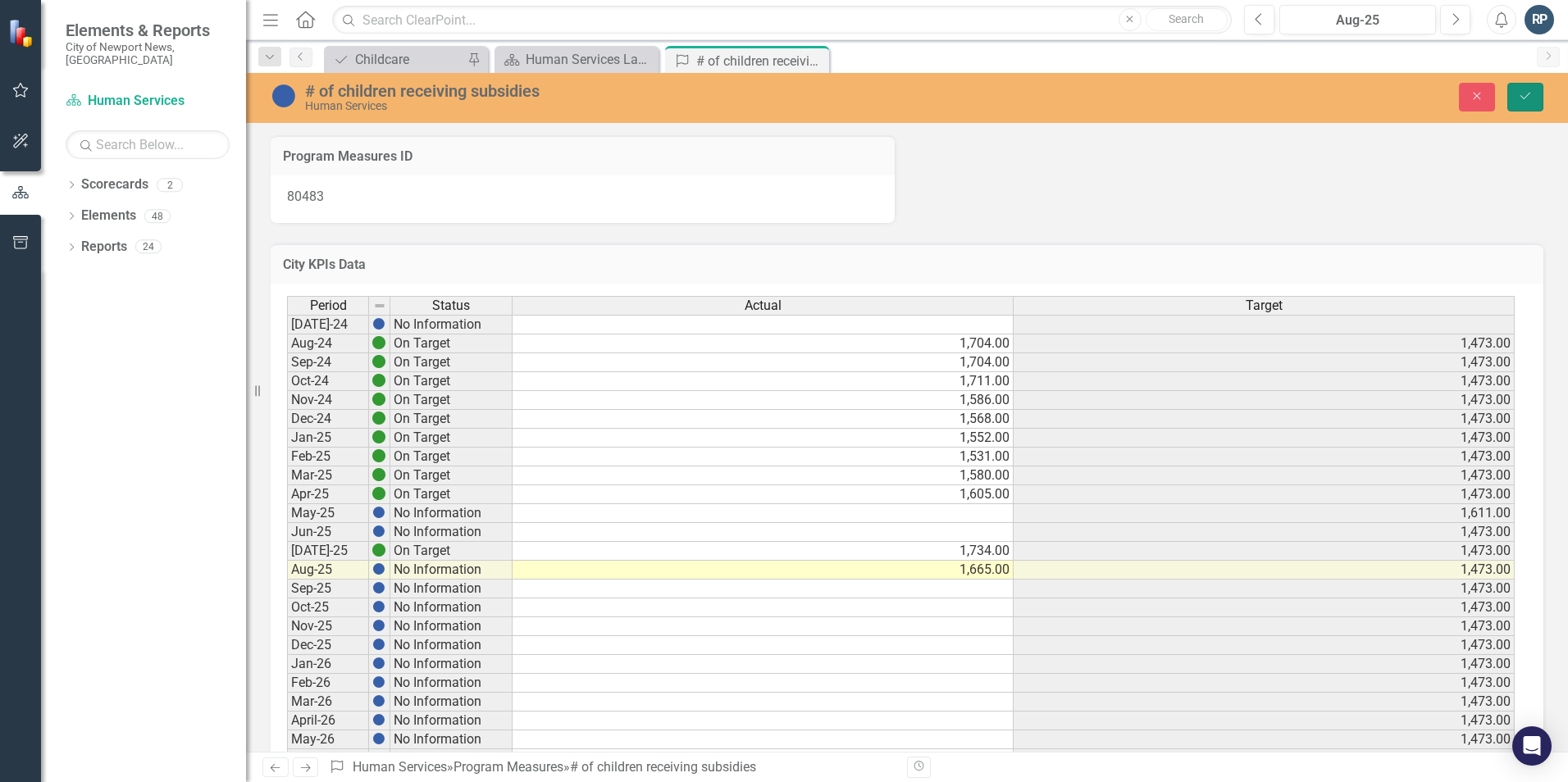
click at [1534, 96] on button "Save" at bounding box center [1524, 97] width 36 height 29
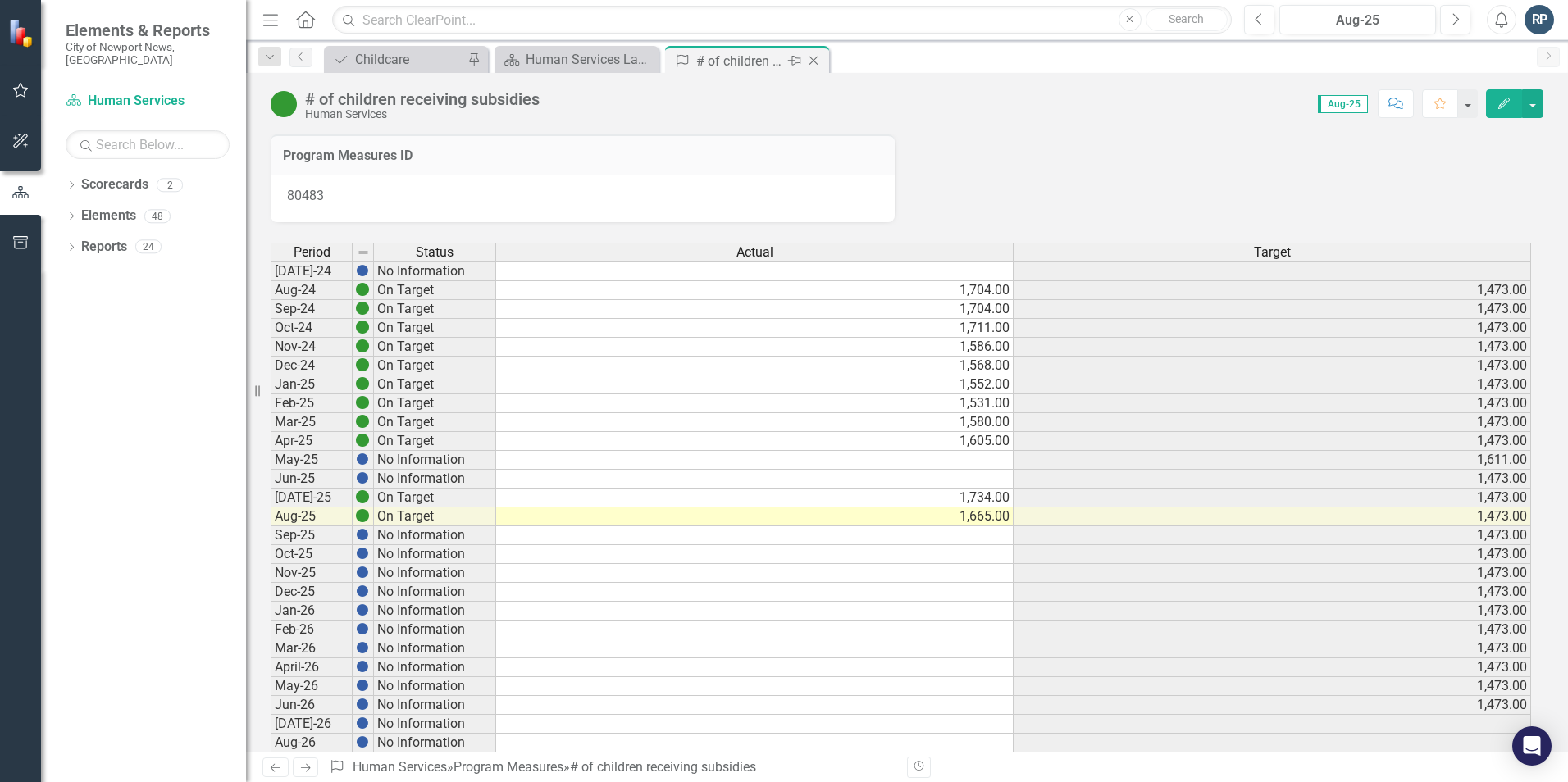
click at [818, 55] on icon "Close" at bounding box center [813, 61] width 17 height 13
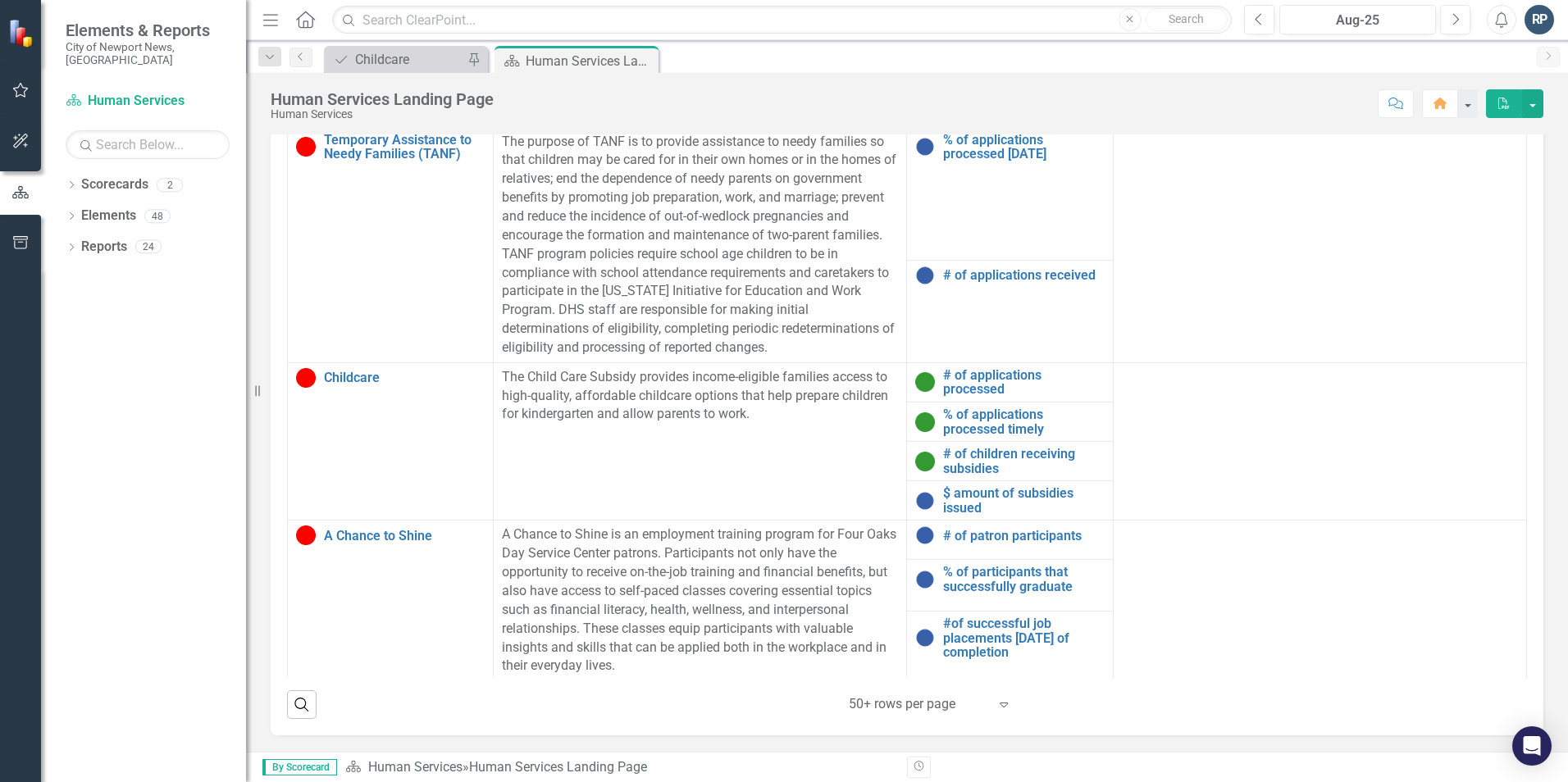
scroll to position [760, 0]
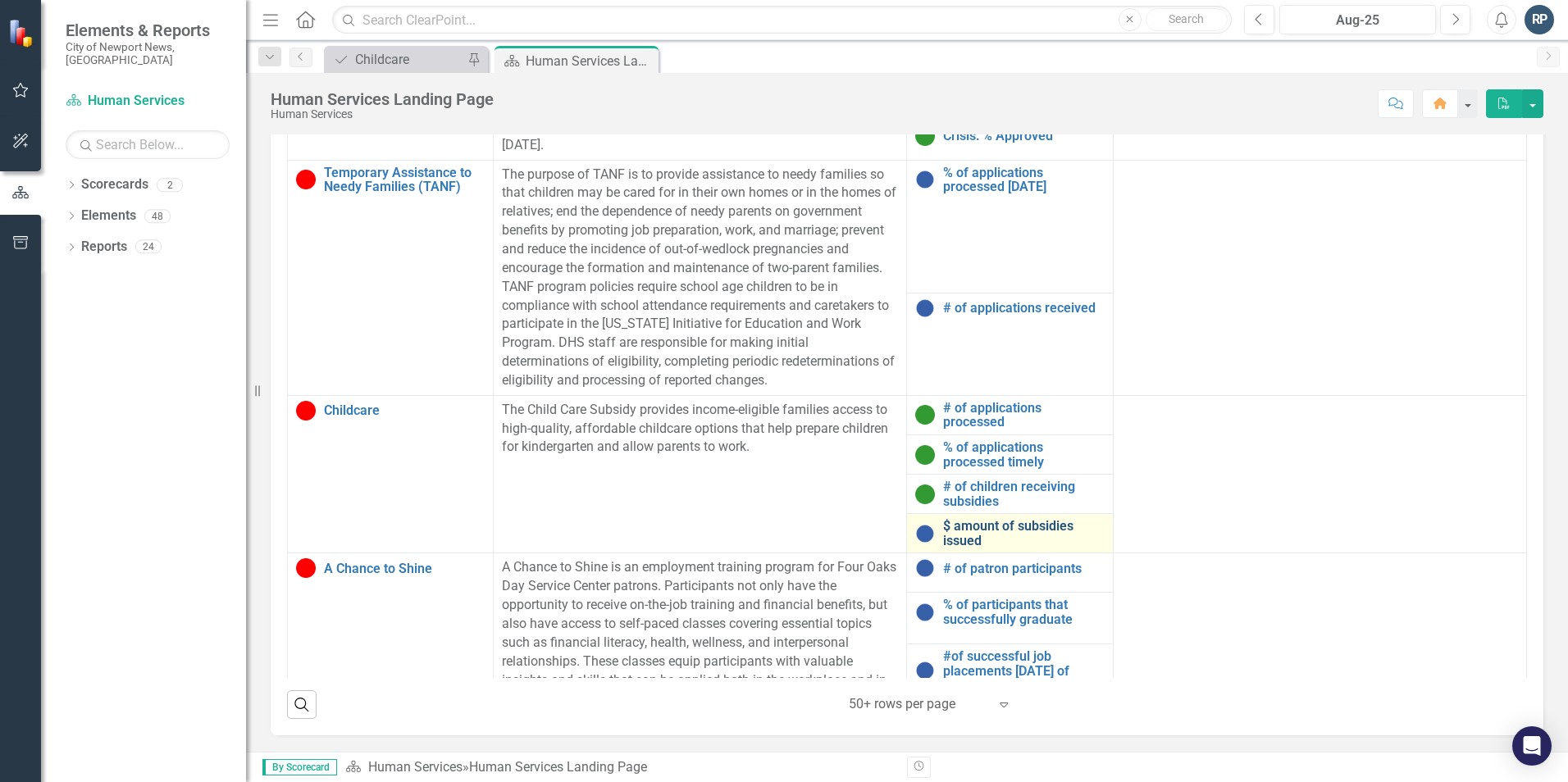
click at [951, 529] on link "$ amount of subsidies issued" at bounding box center [1022, 533] width 161 height 29
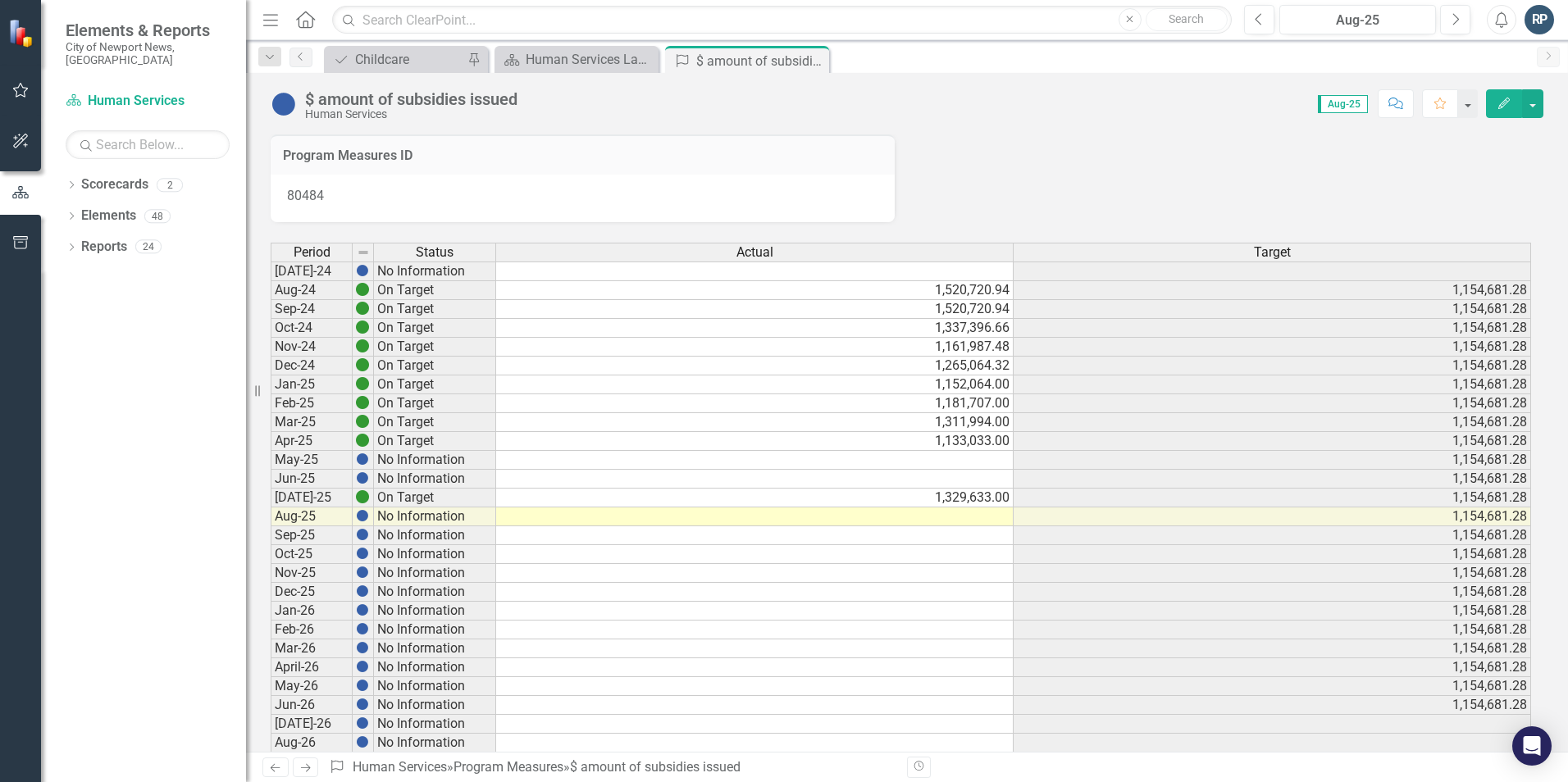
click at [271, 506] on div "Period Status Actual Target [DATE]-24 No Information Aug-24 On Target 1,520,720…" at bounding box center [271, 648] width 0 height 812
click at [939, 519] on td at bounding box center [755, 517] width 517 height 18
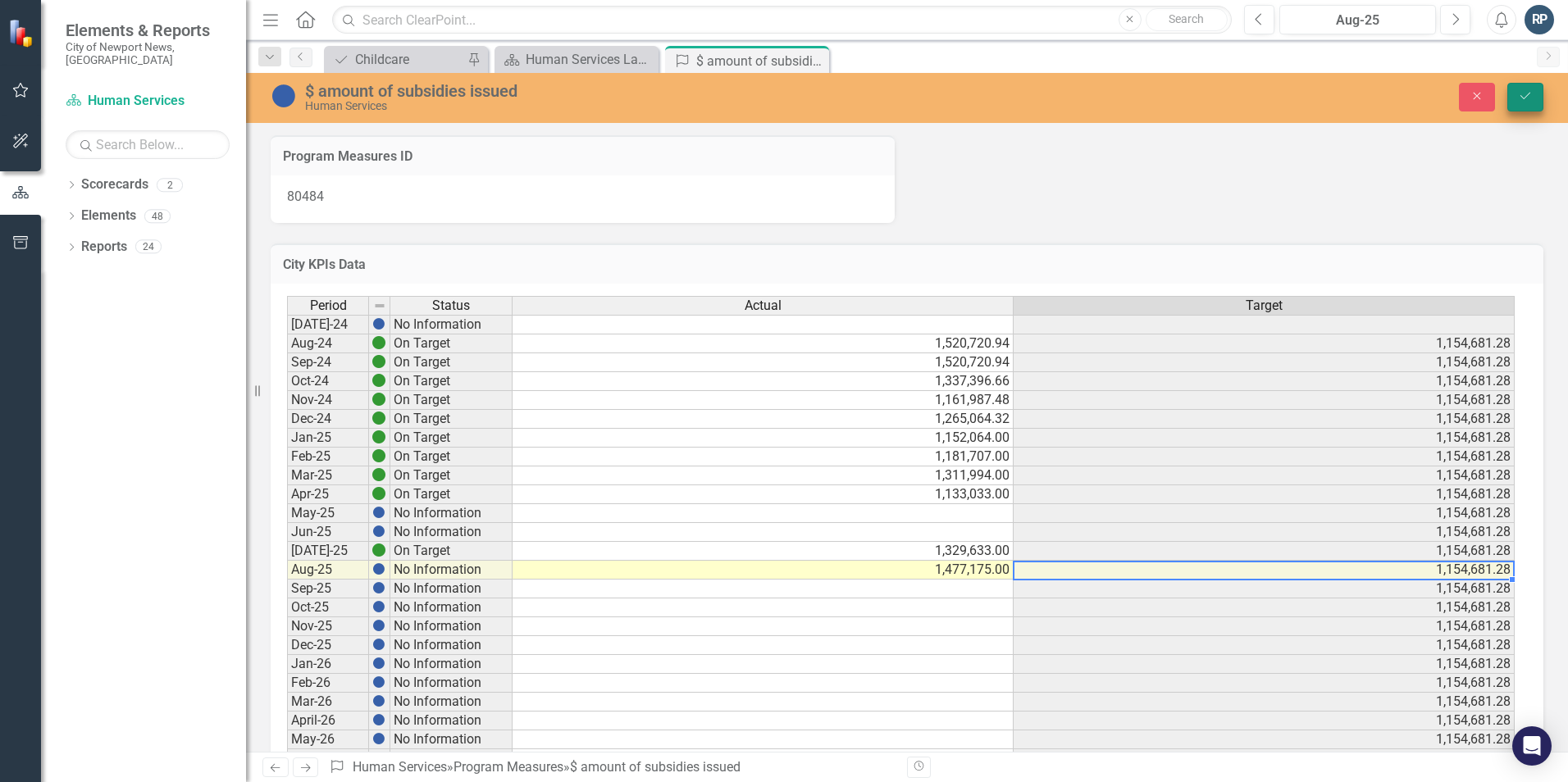
type textarea "1477175"
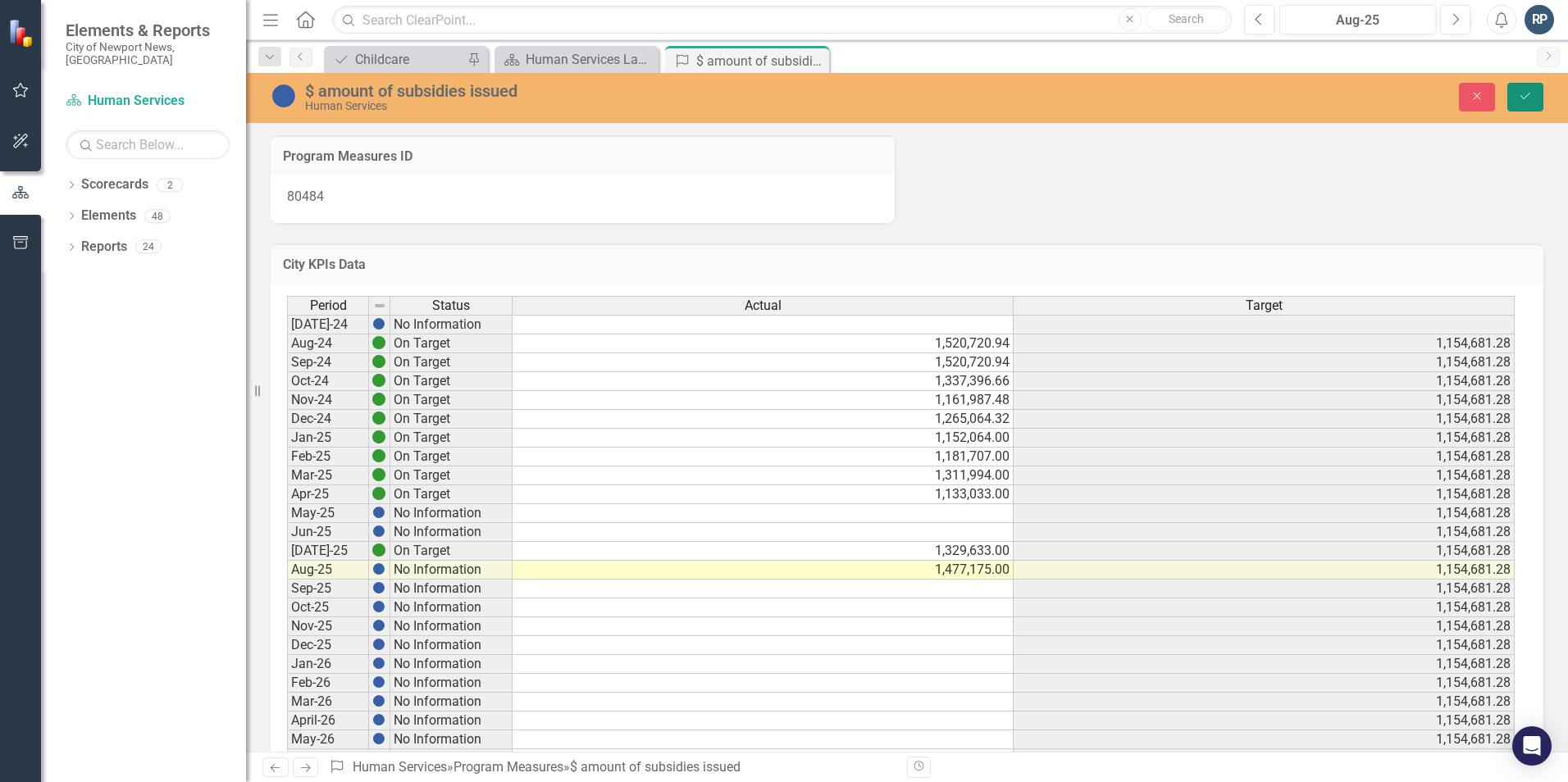
click at [1525, 101] on icon "Save" at bounding box center [1525, 96] width 15 height 11
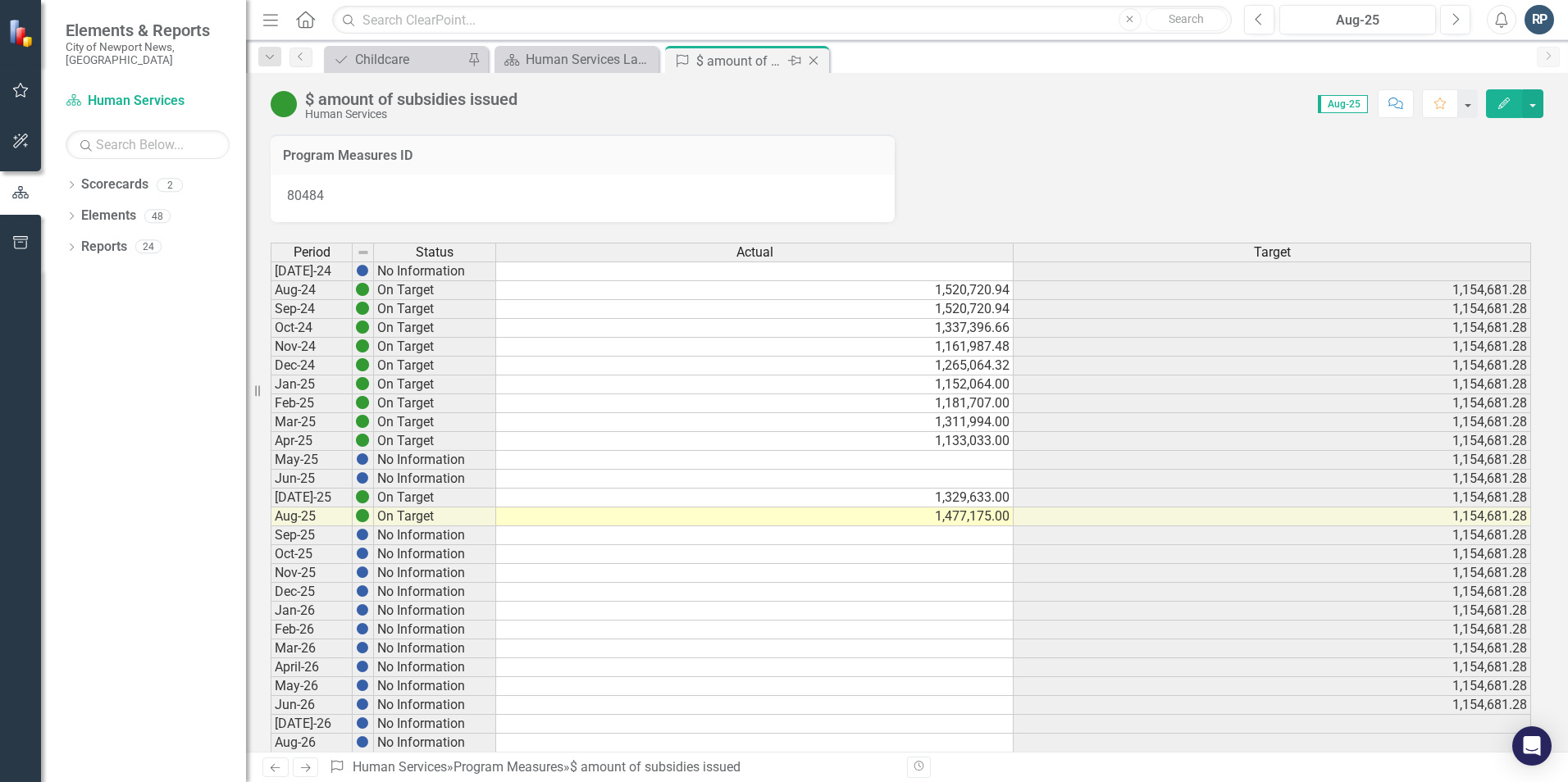
click at [813, 60] on icon "Close" at bounding box center [813, 61] width 17 height 13
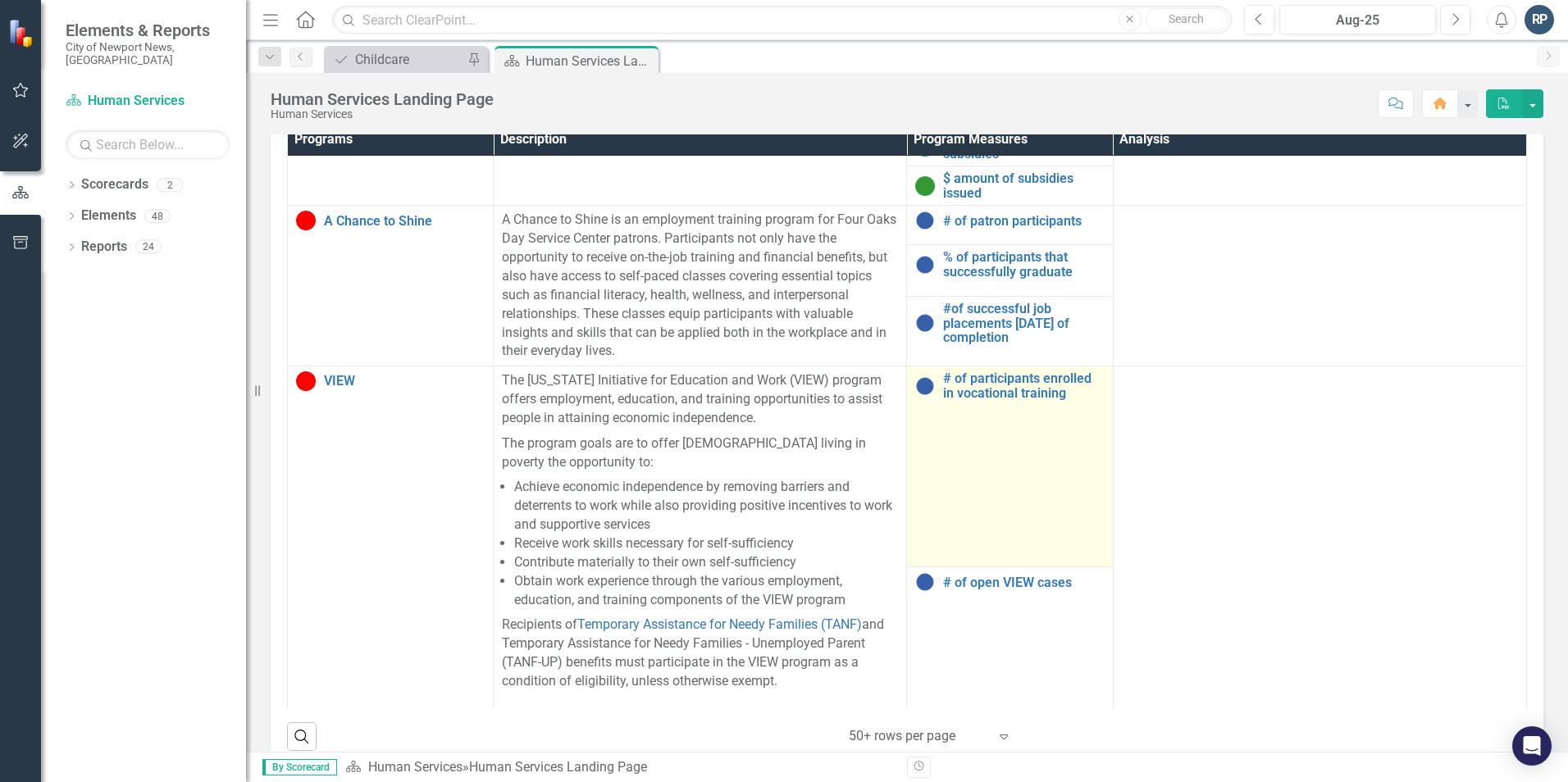
scroll to position [1148, 0]
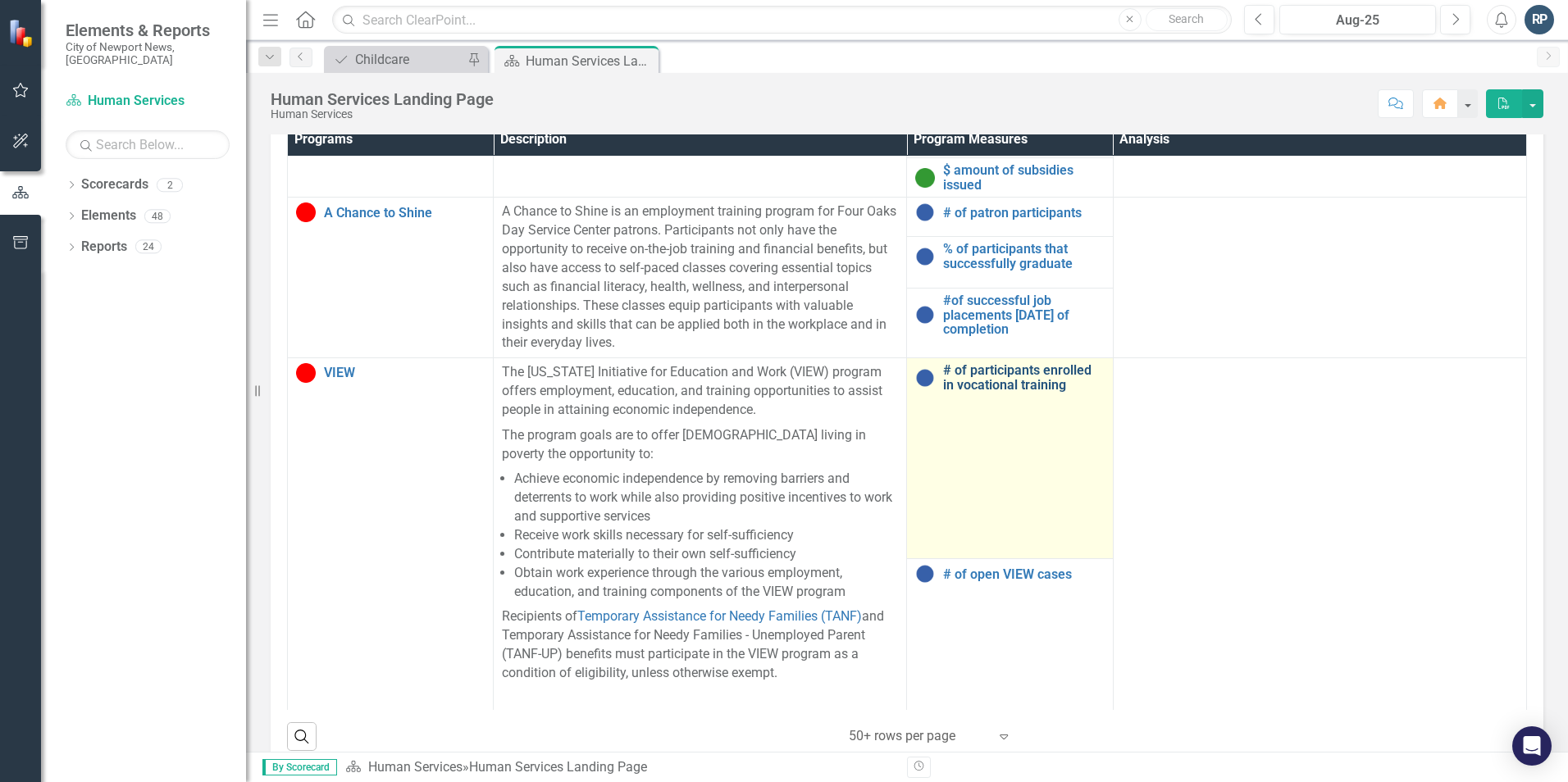
click at [994, 366] on link "# of participants enrolled in vocational training" at bounding box center [1022, 377] width 161 height 29
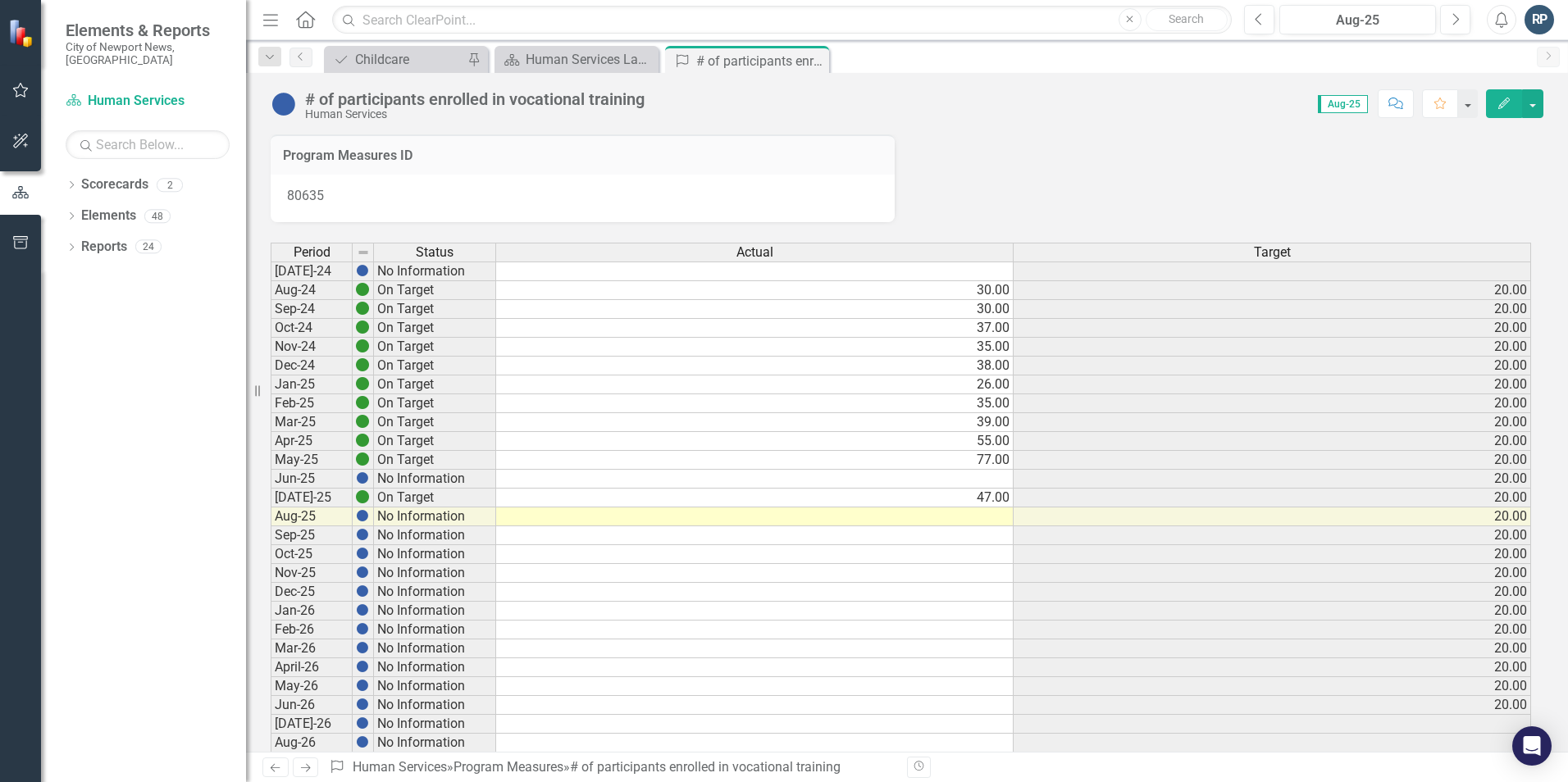
click at [992, 520] on td at bounding box center [755, 517] width 517 height 18
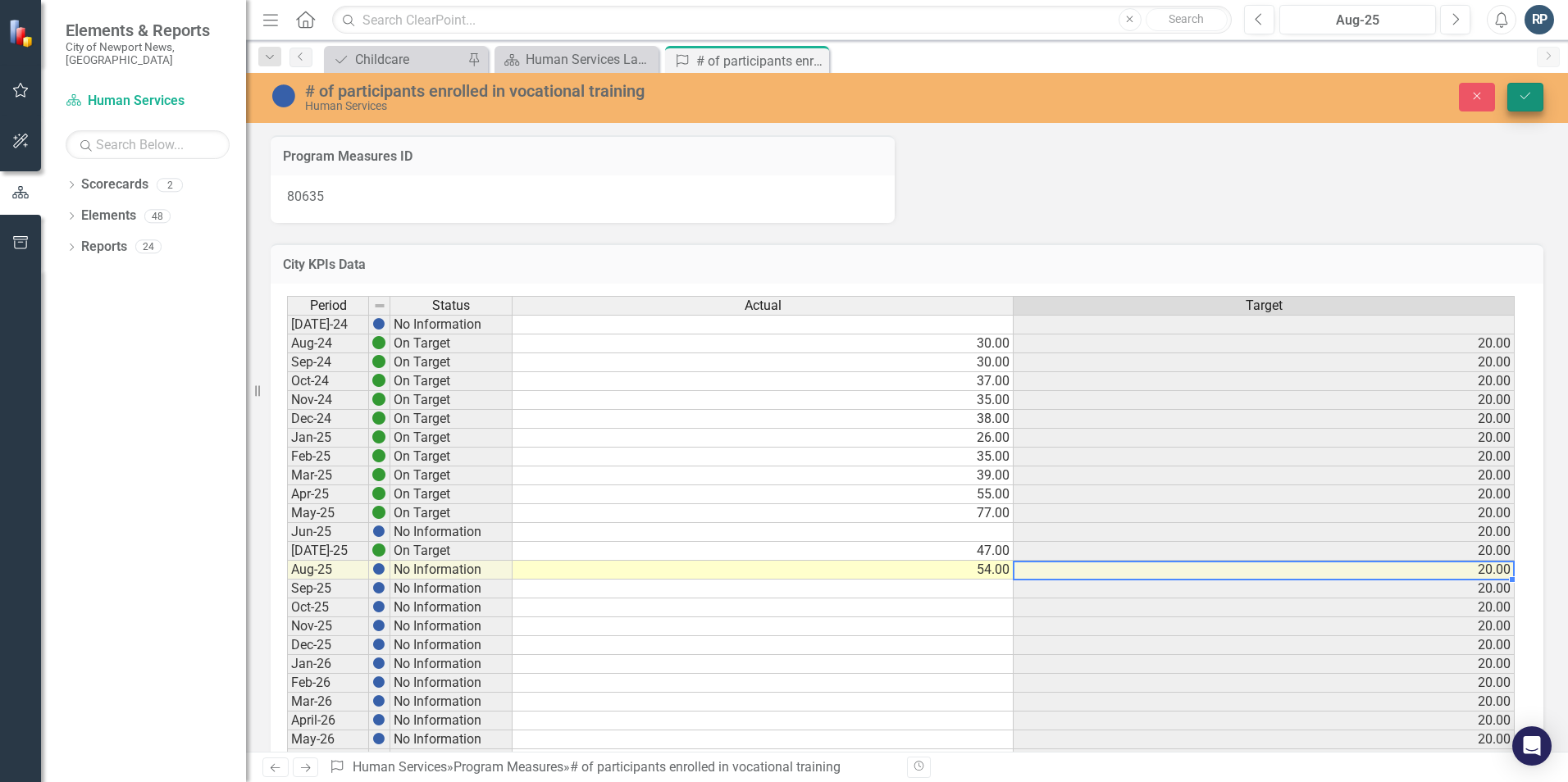
type textarea "54"
click at [1522, 100] on icon "Save" at bounding box center [1525, 96] width 15 height 11
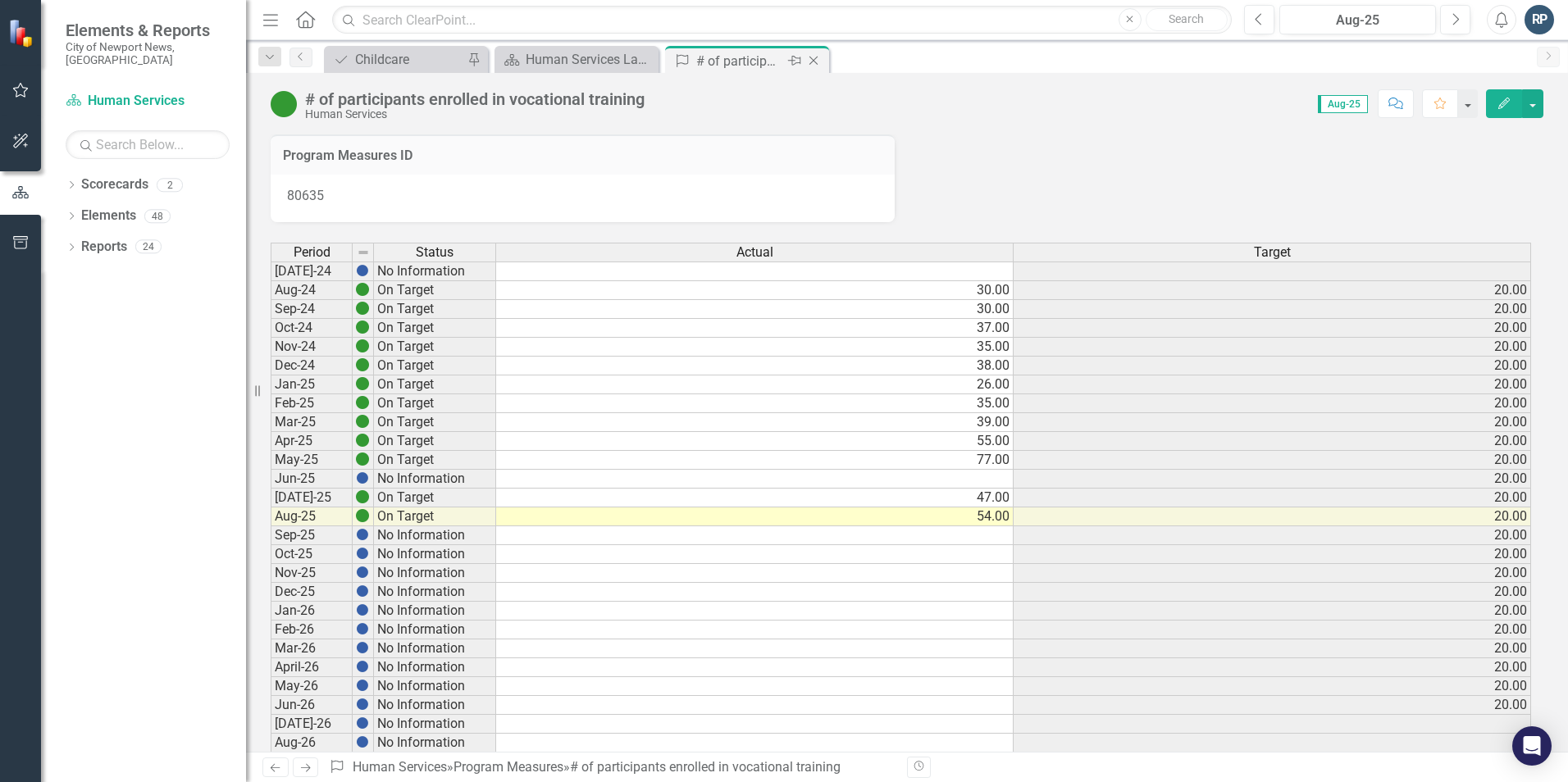
click at [815, 58] on icon "Close" at bounding box center [813, 61] width 17 height 13
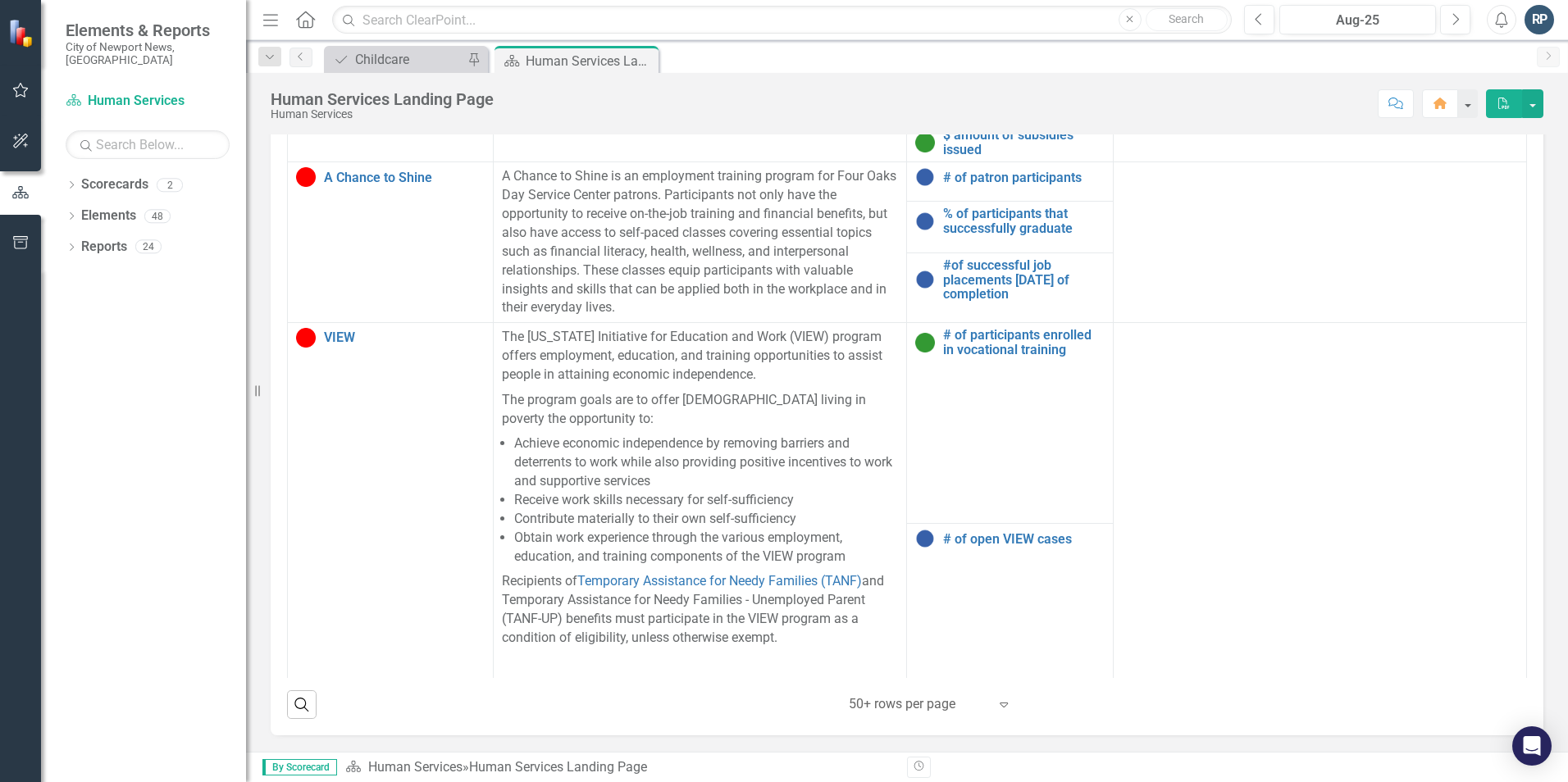
scroll to position [1170, 0]
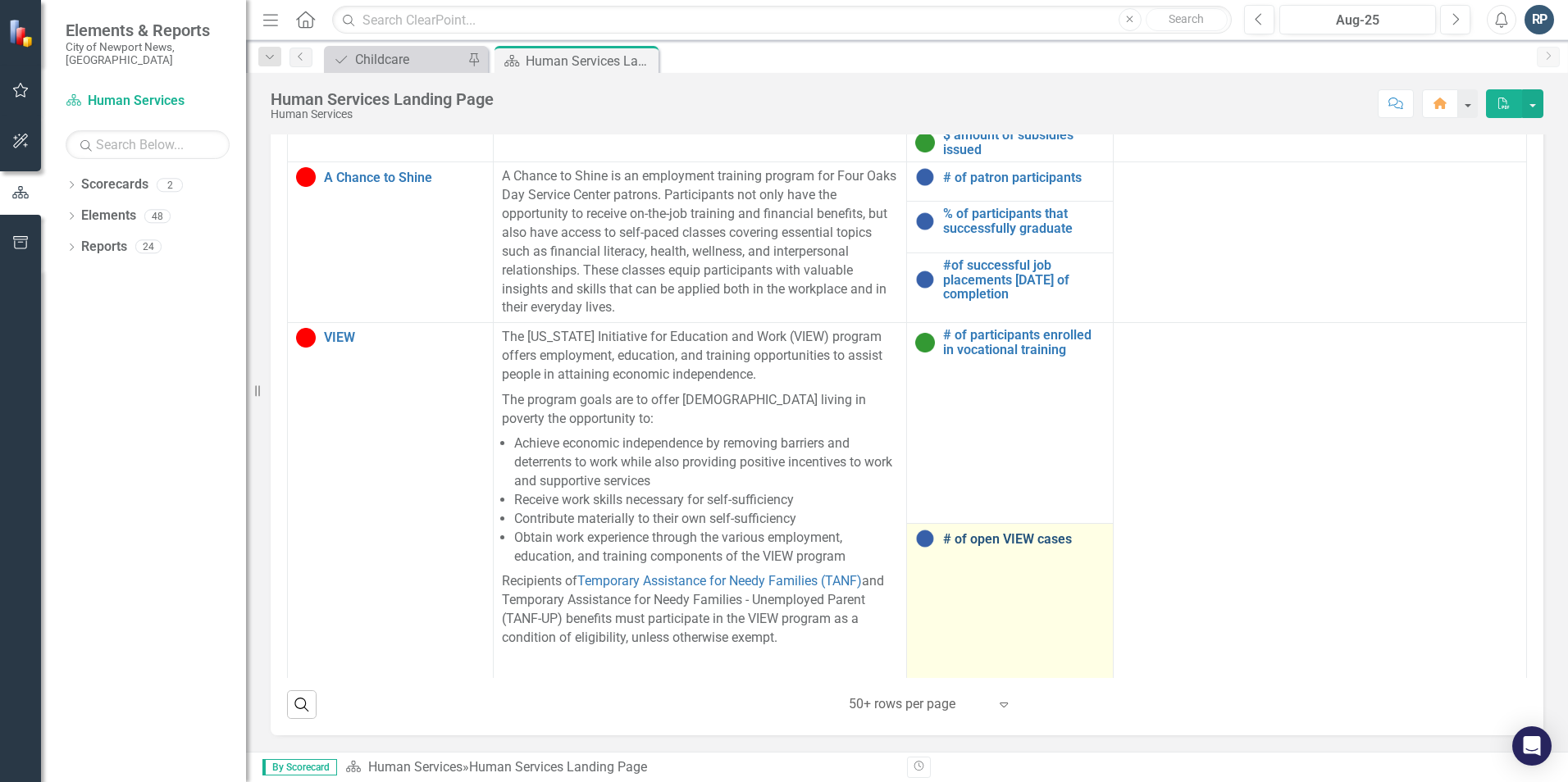
click at [966, 532] on link "# of open VIEW cases" at bounding box center [1022, 539] width 161 height 15
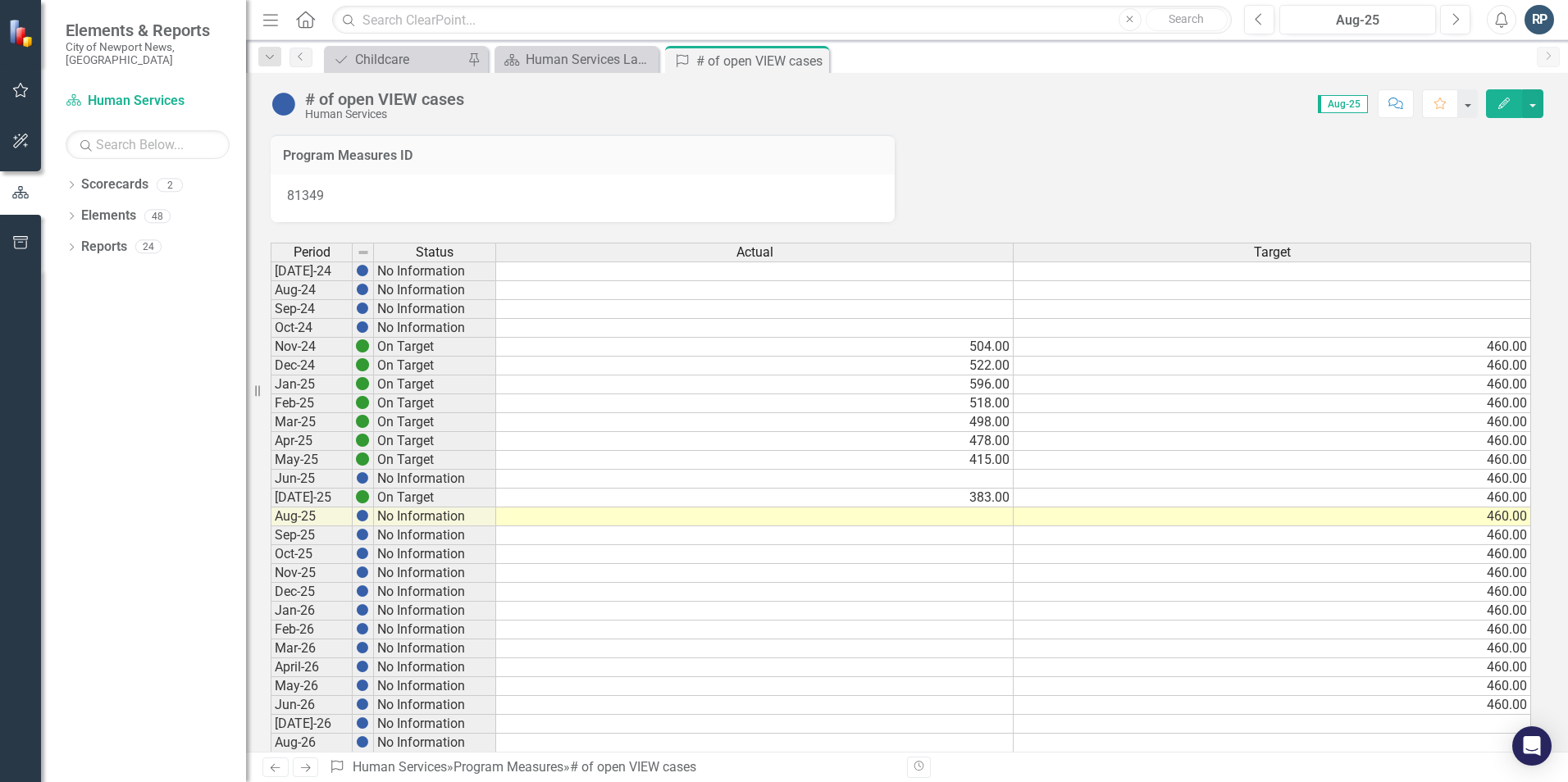
click at [970, 517] on td at bounding box center [755, 517] width 517 height 18
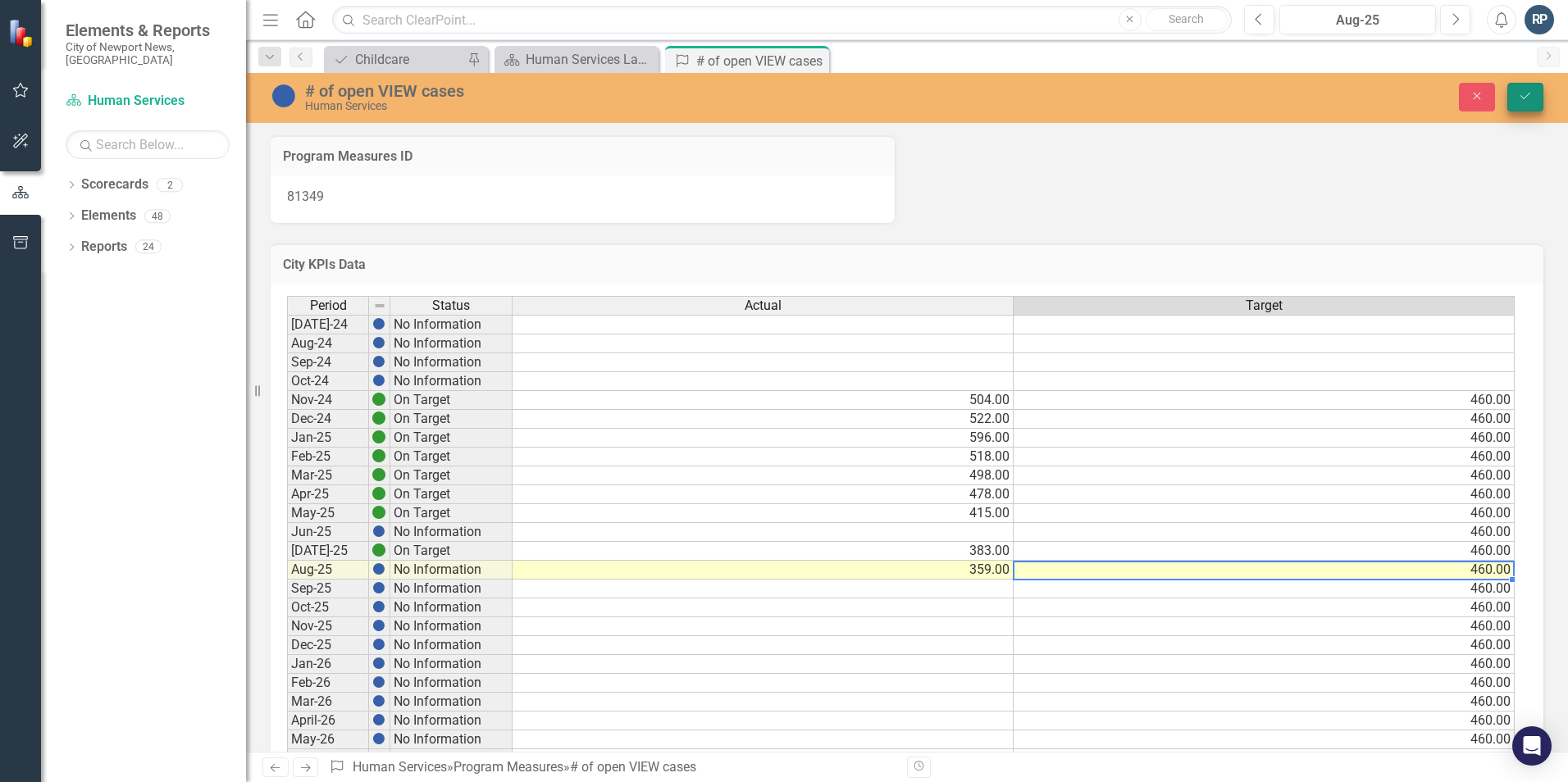
type textarea "460"
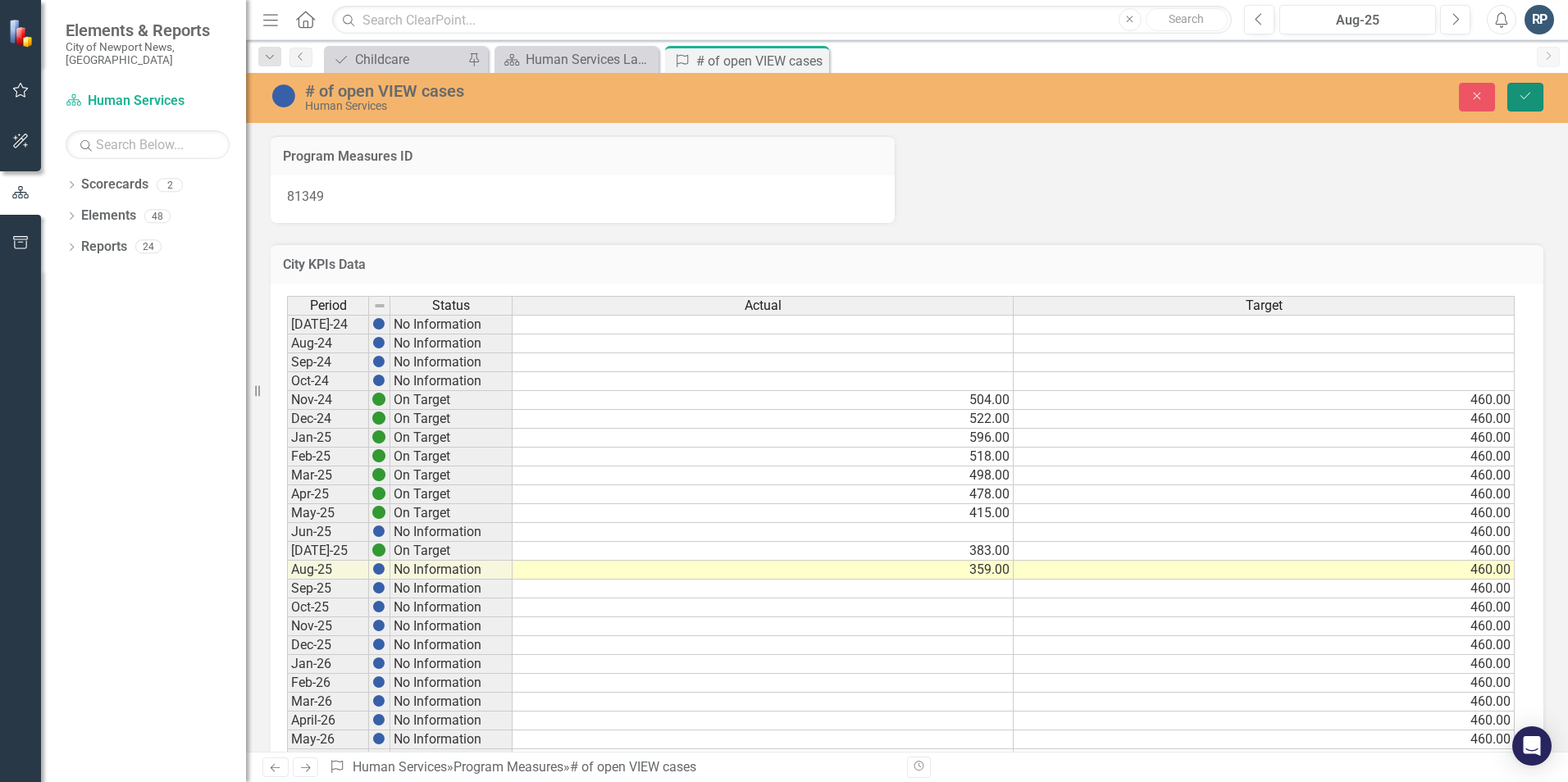
click at [1521, 94] on icon "Save" at bounding box center [1525, 96] width 15 height 11
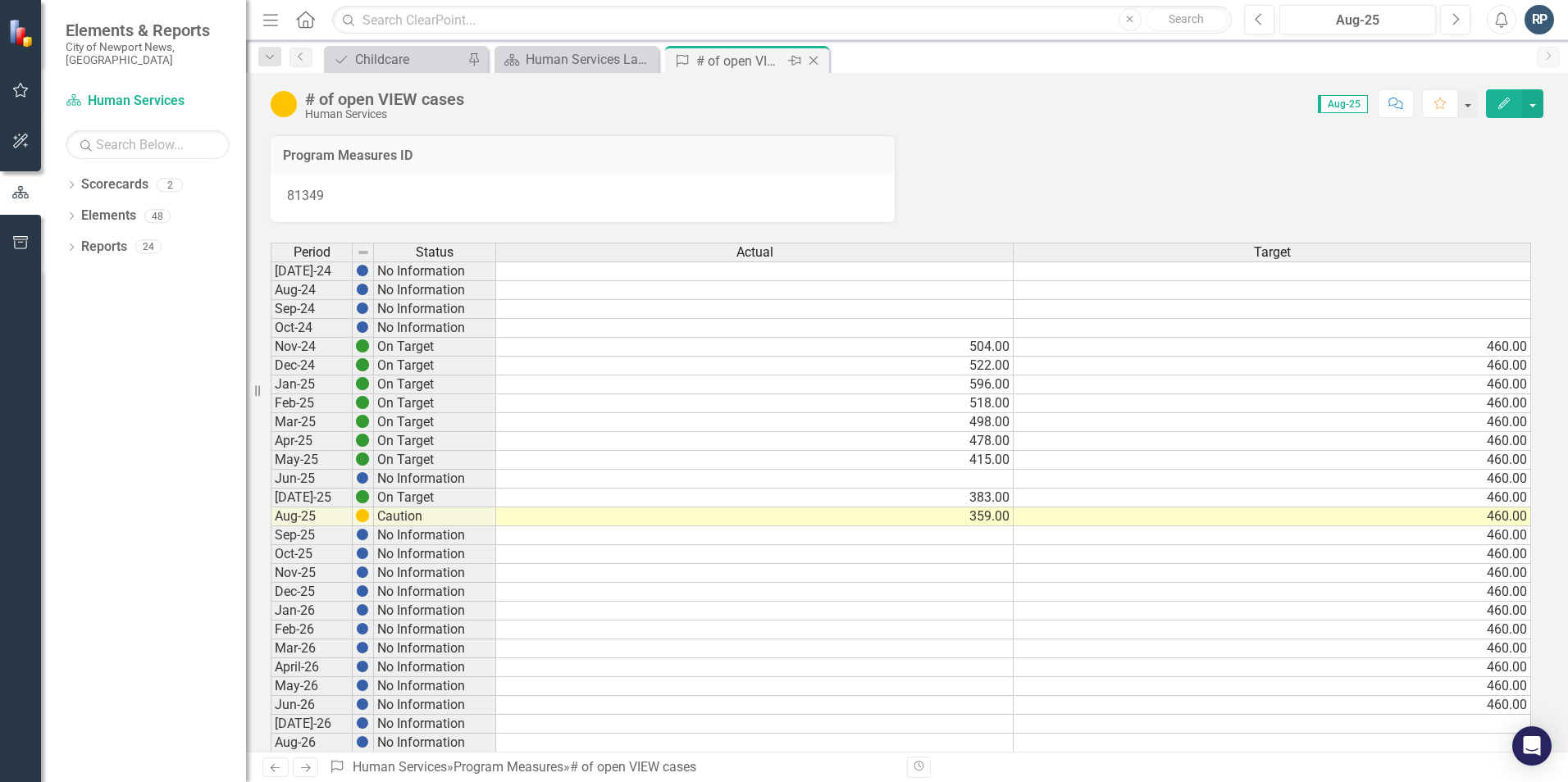
click at [811, 62] on icon "Close" at bounding box center [813, 61] width 17 height 13
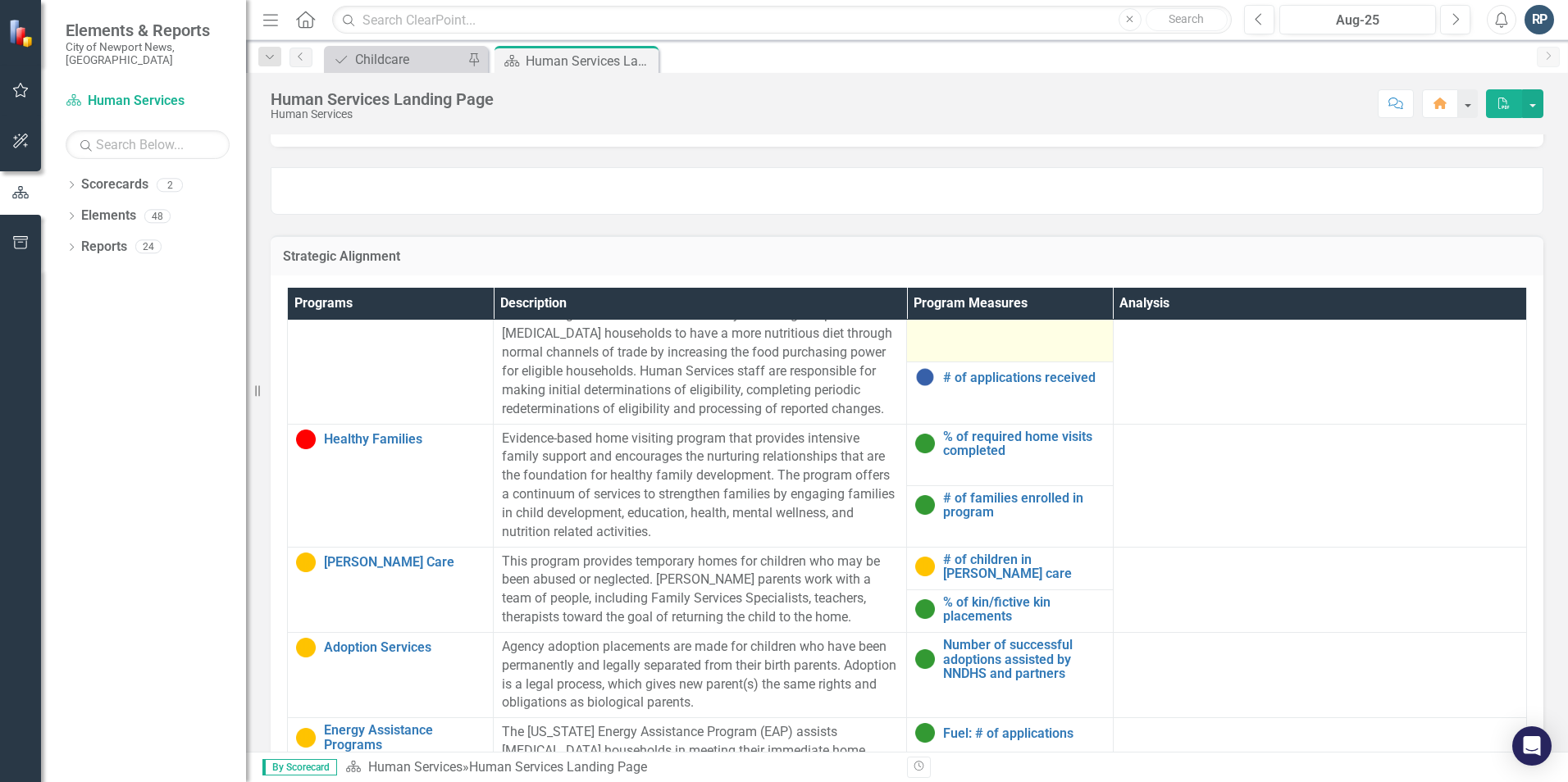
scroll to position [328, 0]
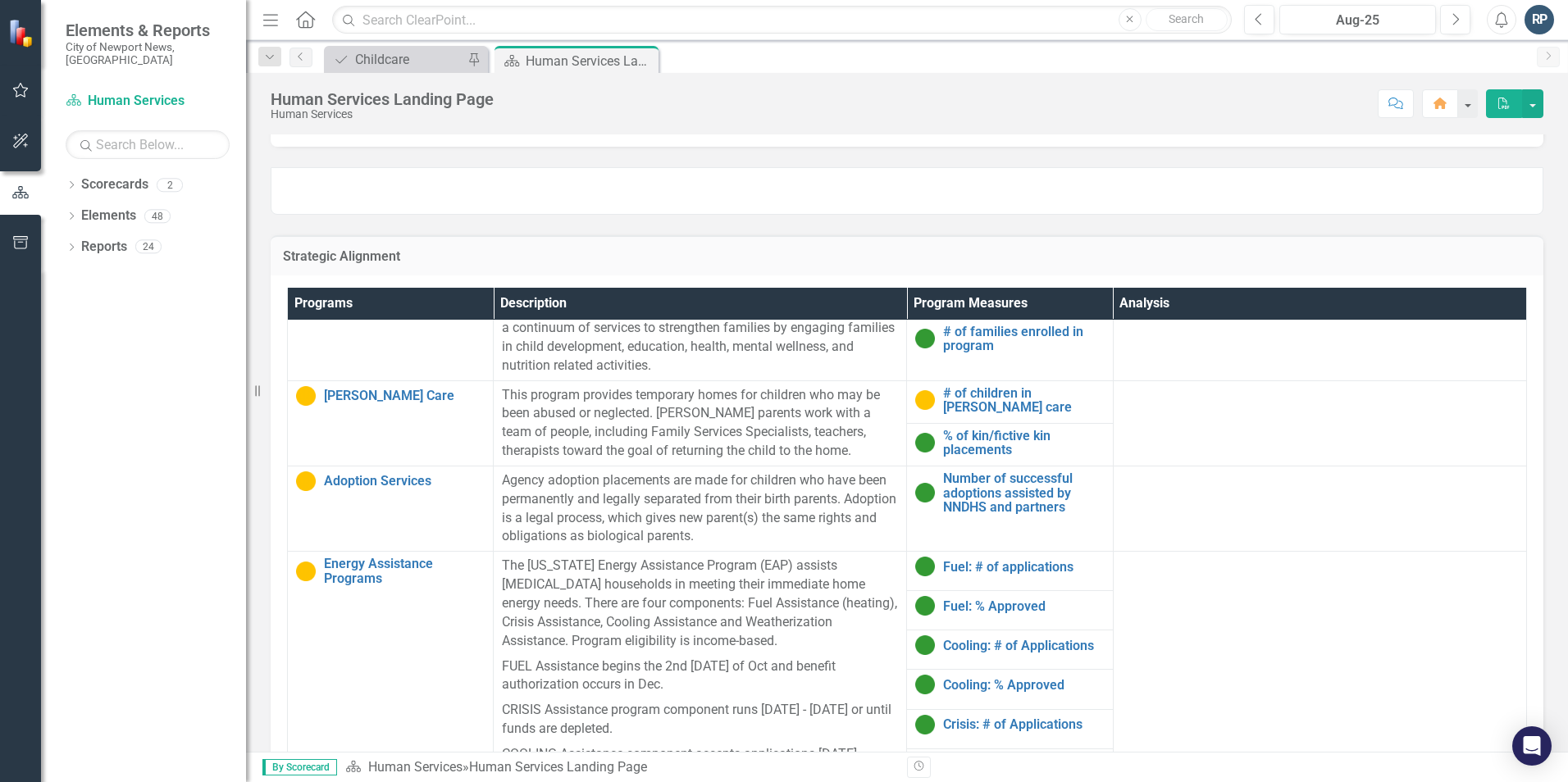
click at [625, 557] on p "The [US_STATE] Energy Assistance Program (EAP) assists [MEDICAL_DATA] household…" at bounding box center [699, 605] width 396 height 97
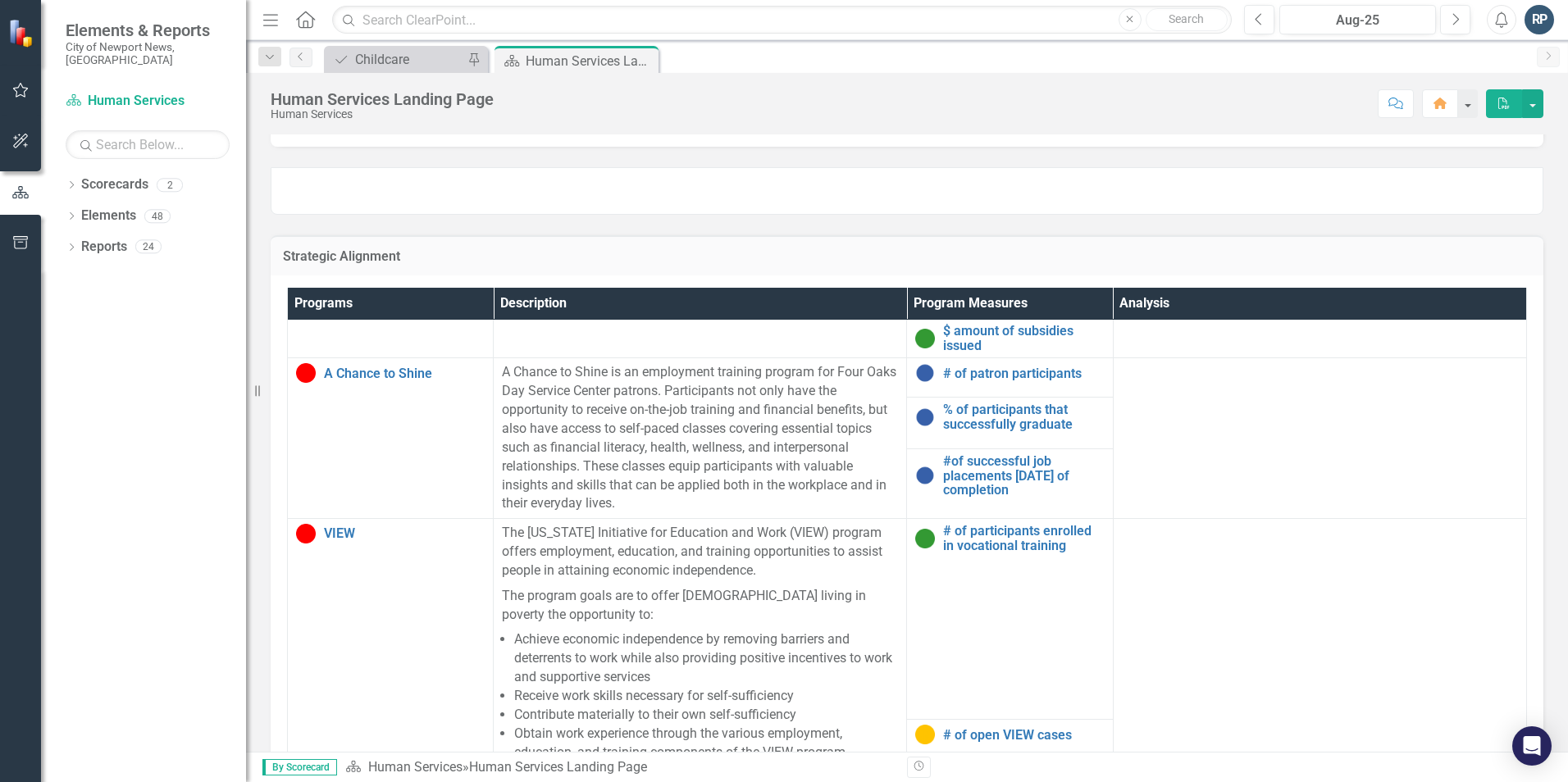
scroll to position [606, 0]
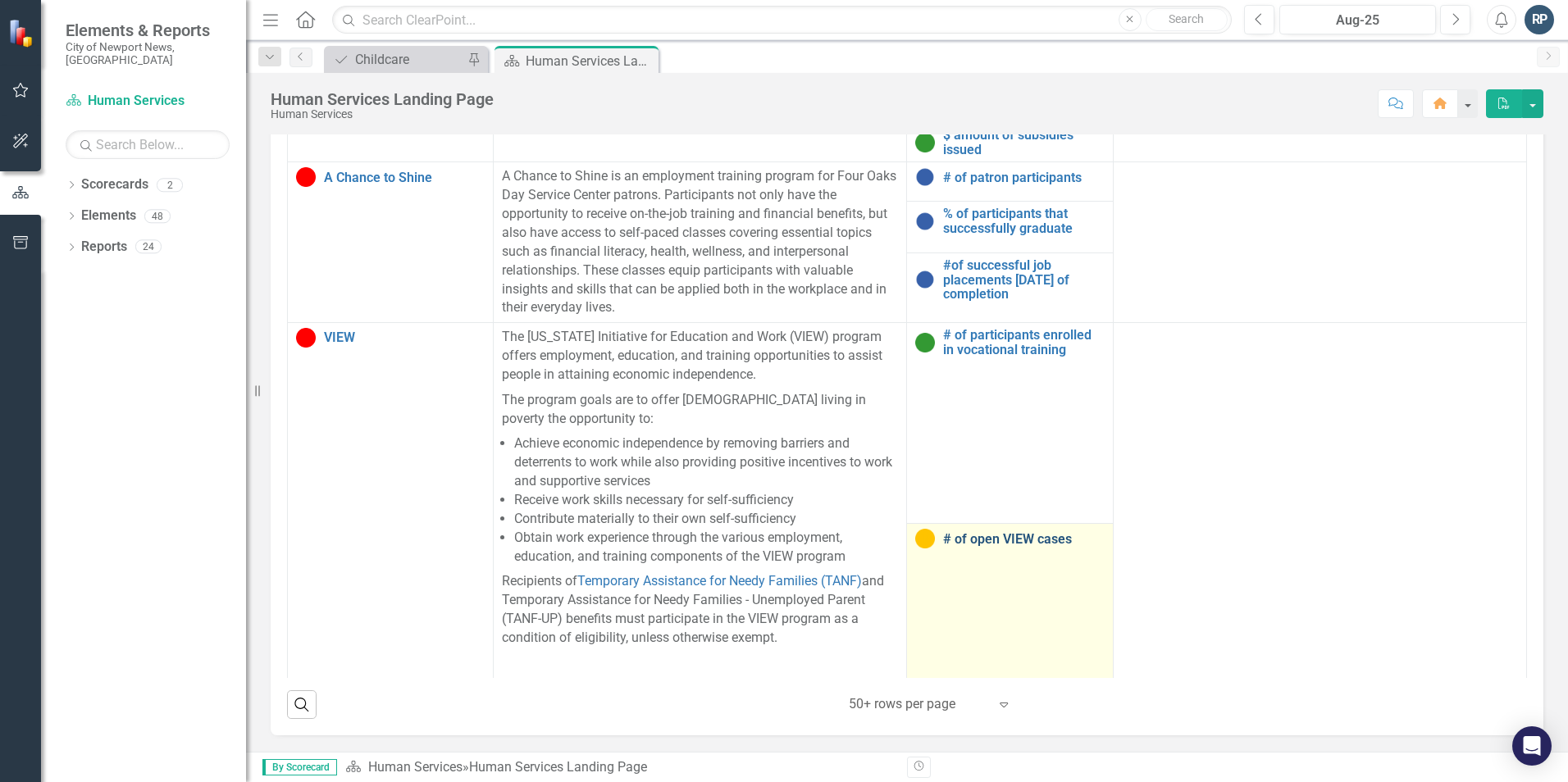
click at [991, 535] on link "# of open VIEW cases" at bounding box center [1022, 539] width 161 height 15
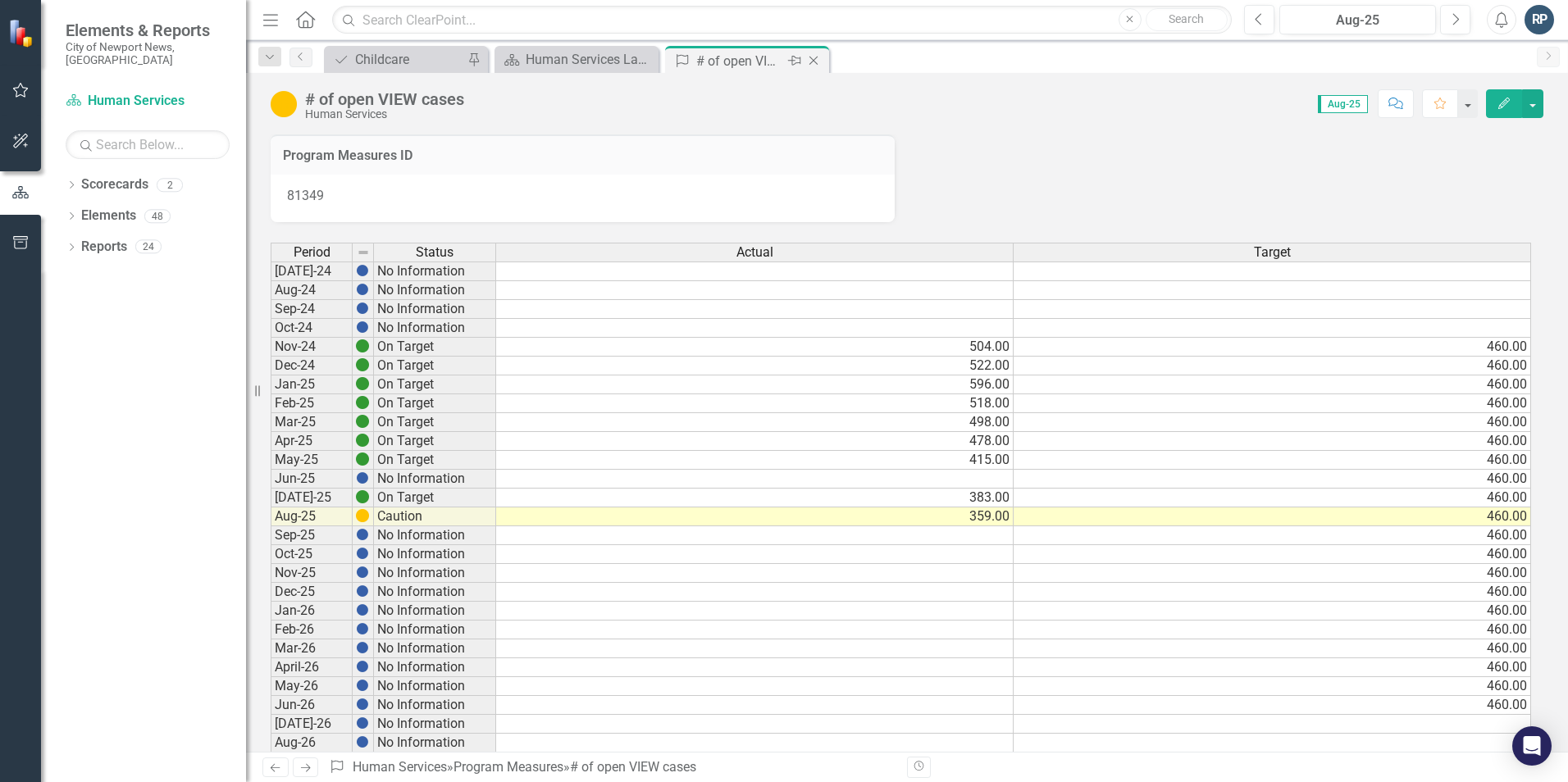
click at [818, 60] on icon "Close" at bounding box center [813, 61] width 17 height 13
